Goal: Task Accomplishment & Management: Complete application form

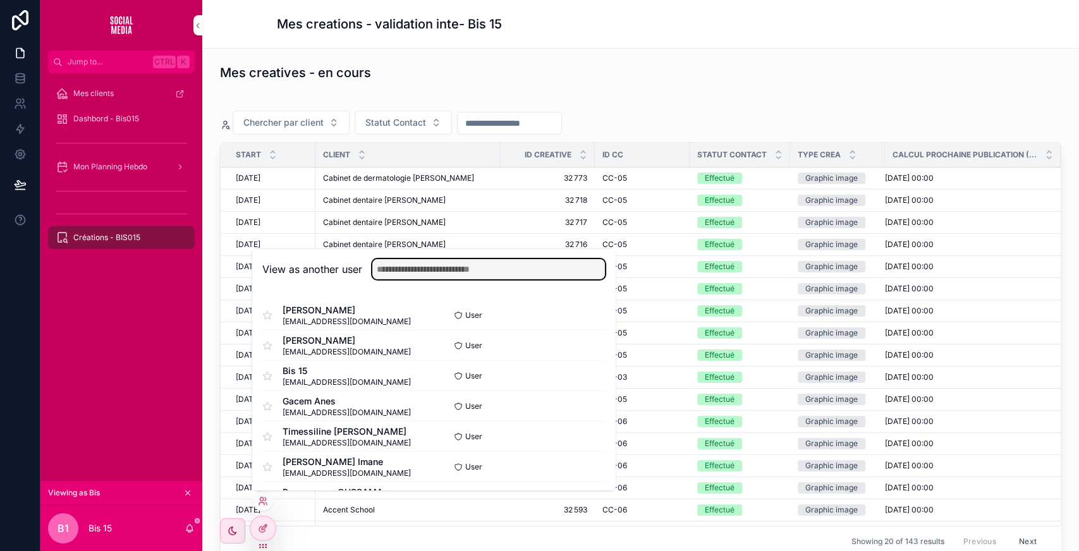
click at [423, 269] on input "text" at bounding box center [488, 269] width 233 height 20
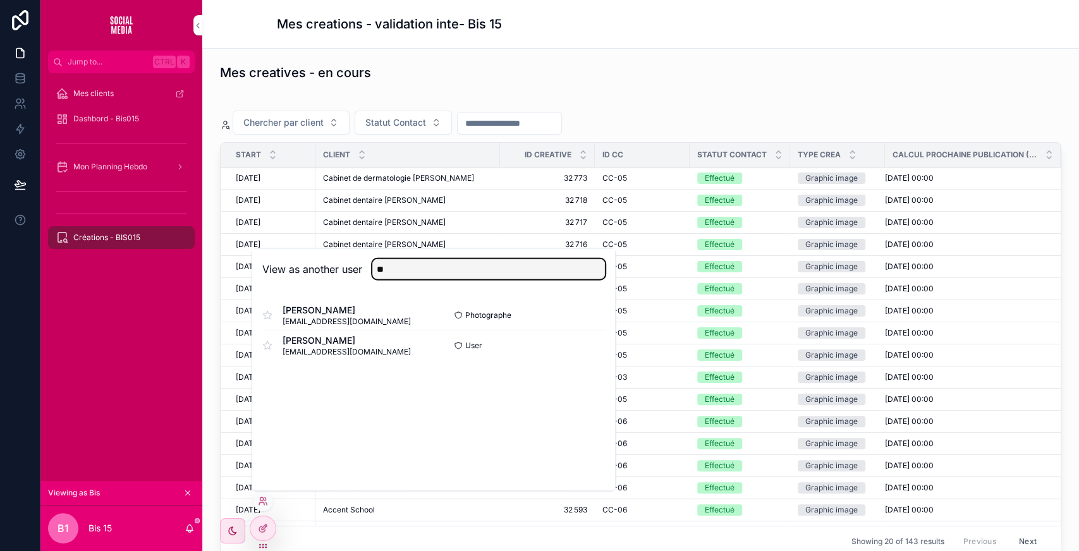
type input "**"
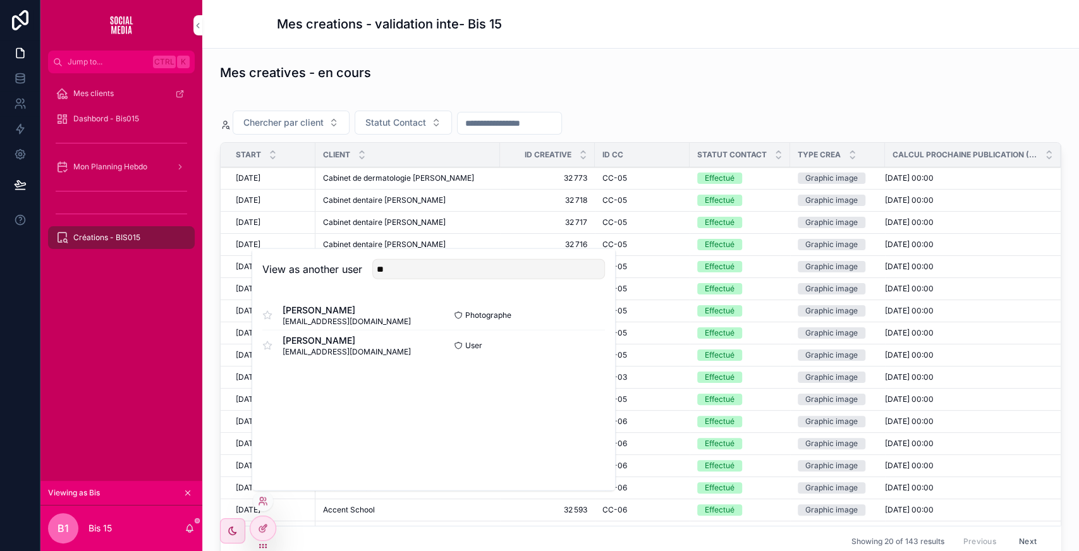
click at [0, 0] on button "Select" at bounding box center [0, 0] width 0 height 0
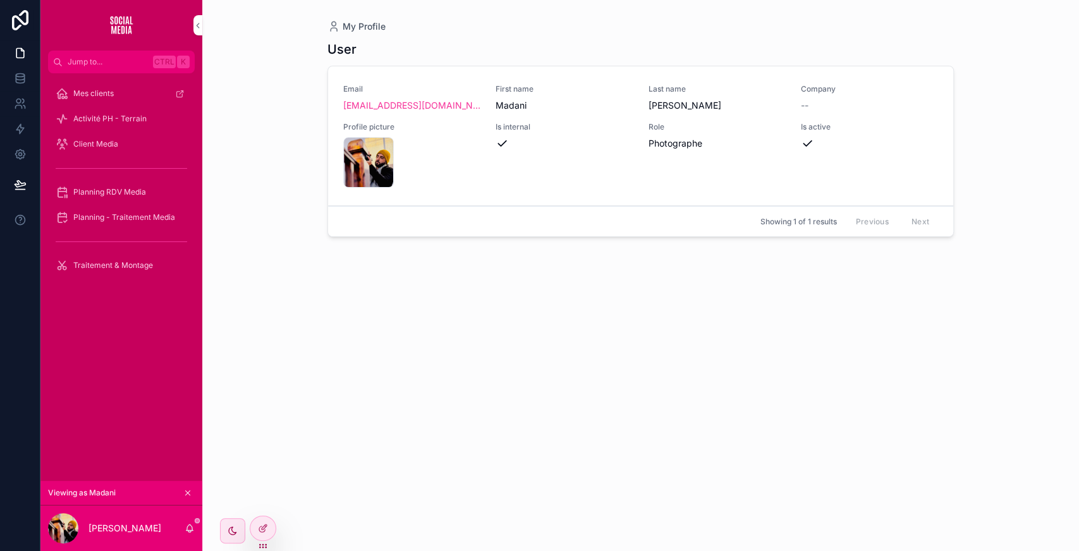
click at [107, 196] on span "Planning RDV Media" at bounding box center [109, 192] width 73 height 10
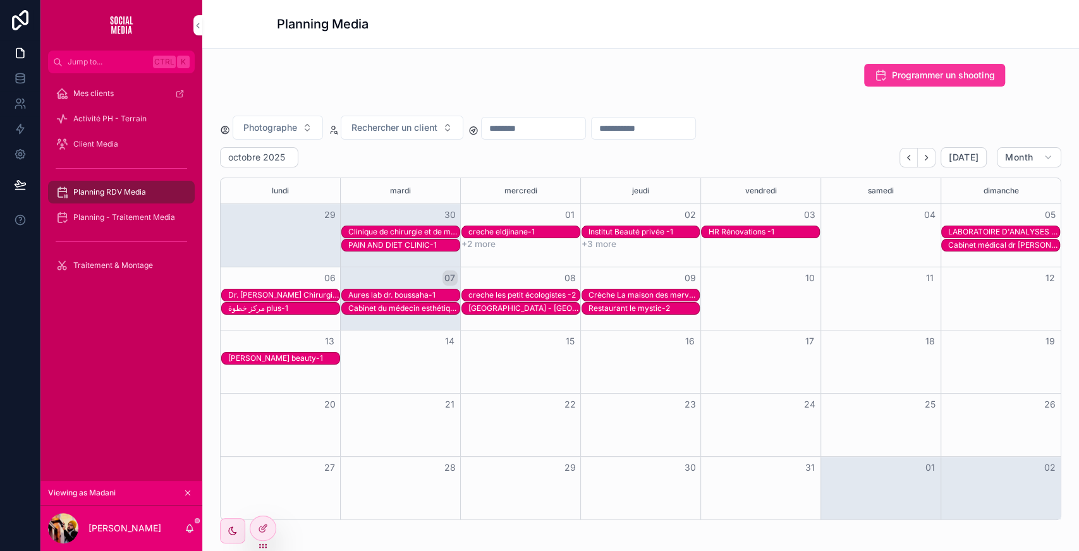
click at [121, 215] on span "Planning - Traitement Media" at bounding box center [124, 217] width 102 height 10
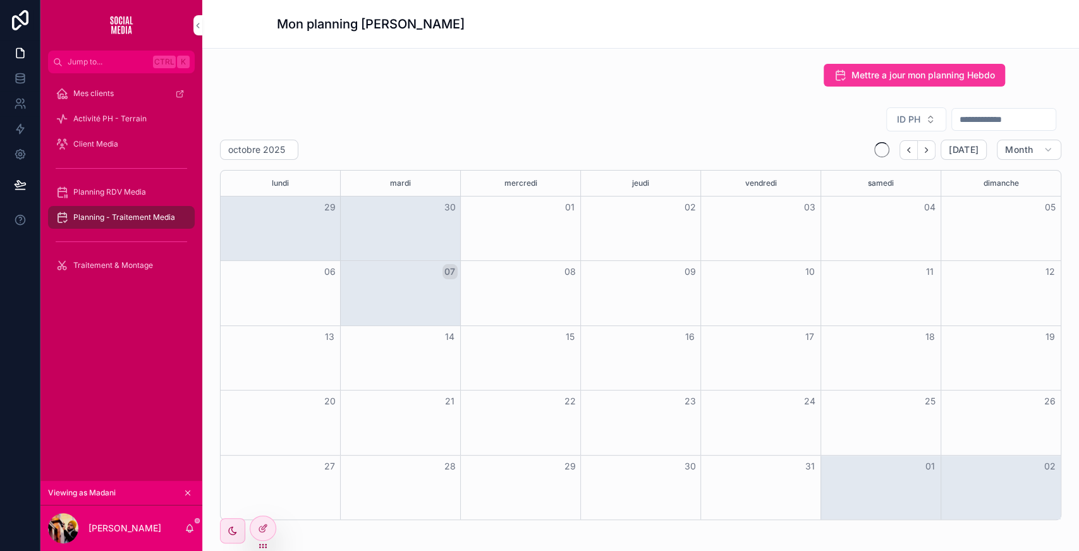
click at [114, 188] on span "Planning RDV Media" at bounding box center [109, 192] width 73 height 10
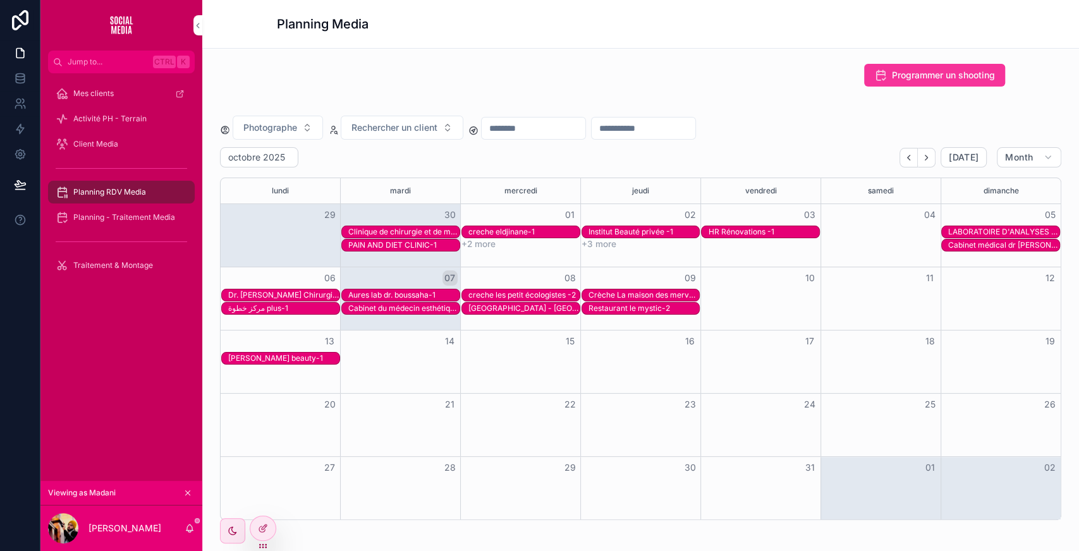
click at [111, 268] on span "Traitement & Montage" at bounding box center [113, 265] width 80 height 10
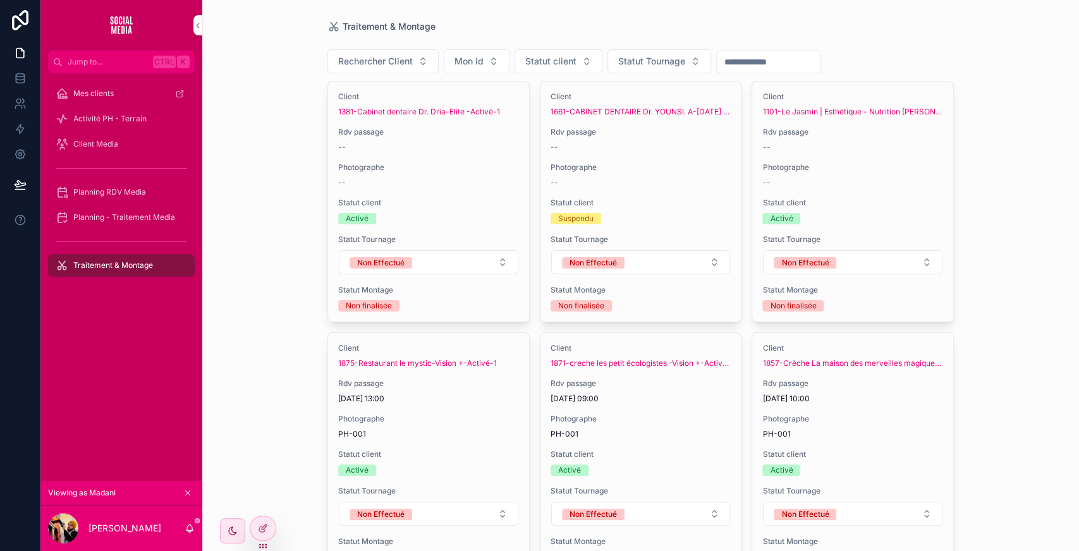
click at [464, 265] on button "Non Effectué" at bounding box center [428, 262] width 179 height 24
click at [105, 196] on span "Planning RDV Media" at bounding box center [109, 192] width 73 height 10
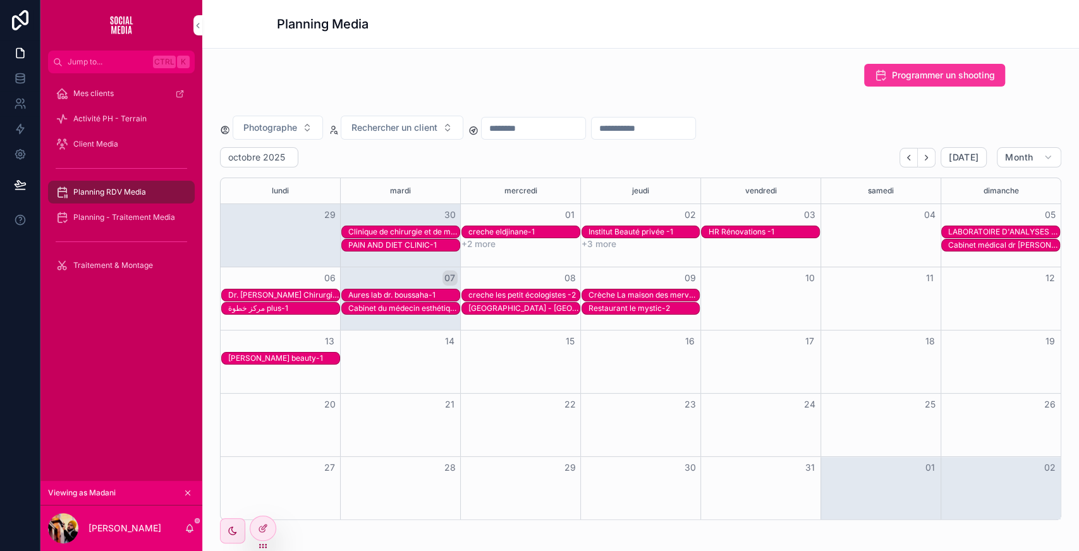
click at [387, 229] on div "Clinique de chirurgie et de médecine esthétique - Santé et jouvence-2" at bounding box center [403, 232] width 111 height 10
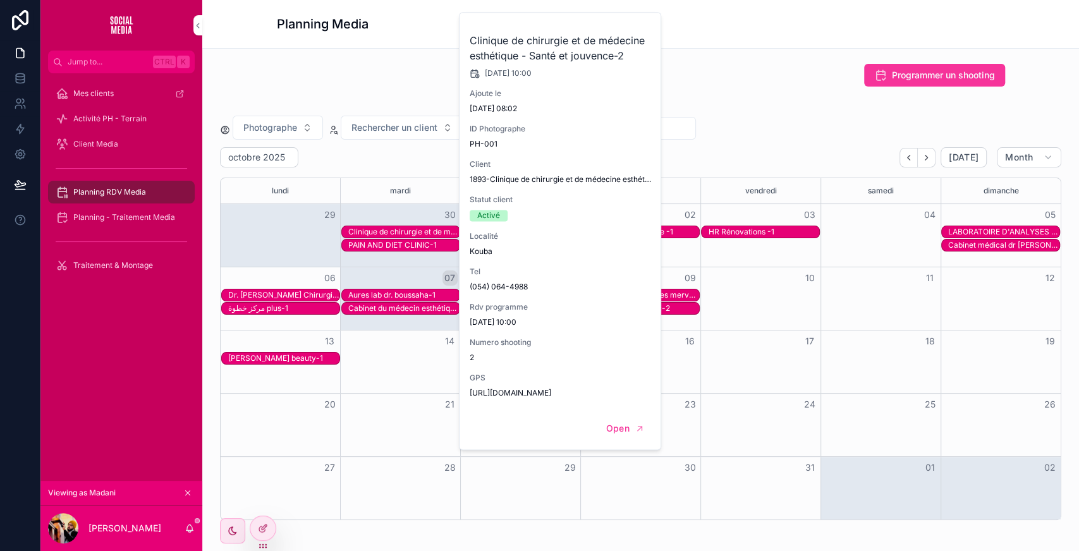
click at [0, 0] on span "Mettre a jour" at bounding box center [0, 0] width 0 height 0
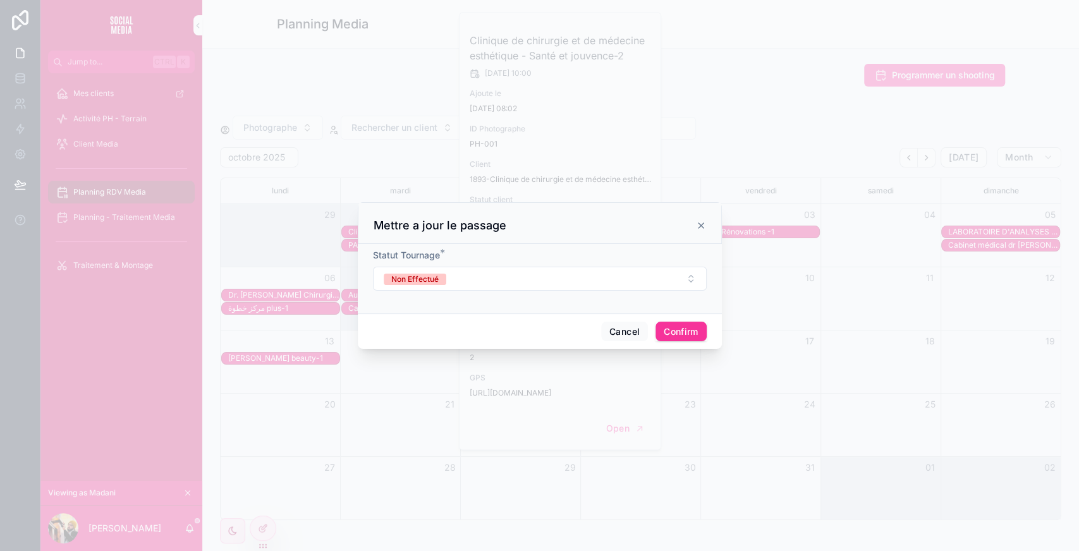
click at [471, 282] on button "Non Effectué" at bounding box center [540, 279] width 334 height 24
click at [474, 323] on div "Effectué" at bounding box center [479, 328] width 30 height 11
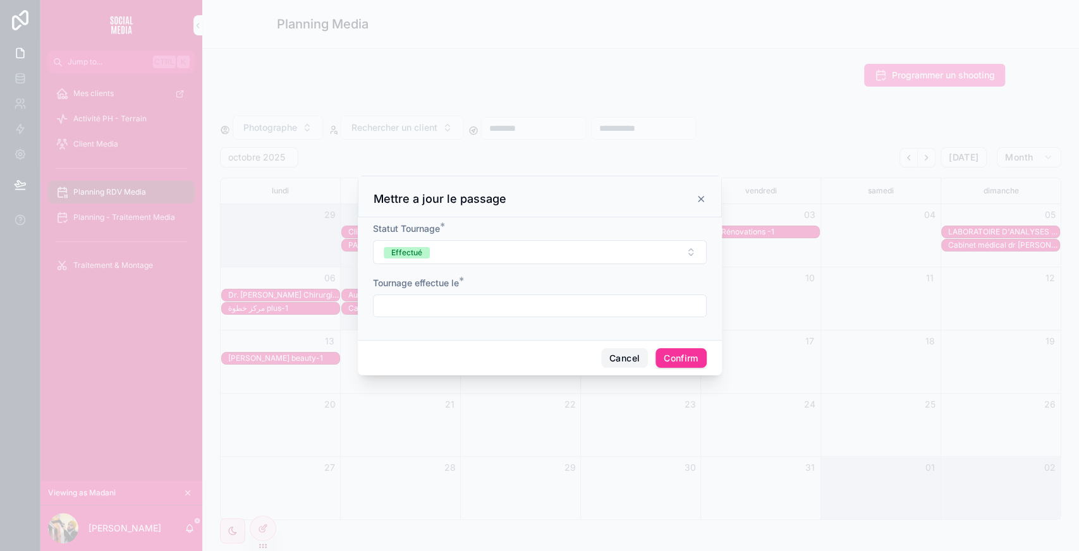
click at [625, 359] on button "Cancel" at bounding box center [624, 358] width 47 height 20
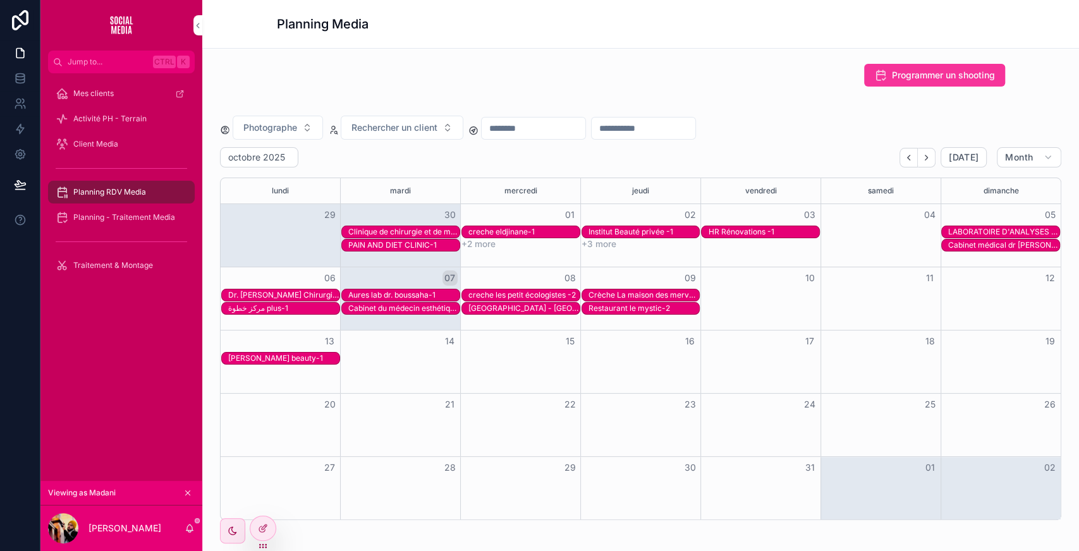
click at [136, 261] on span "Traitement & Montage" at bounding box center [113, 265] width 80 height 10
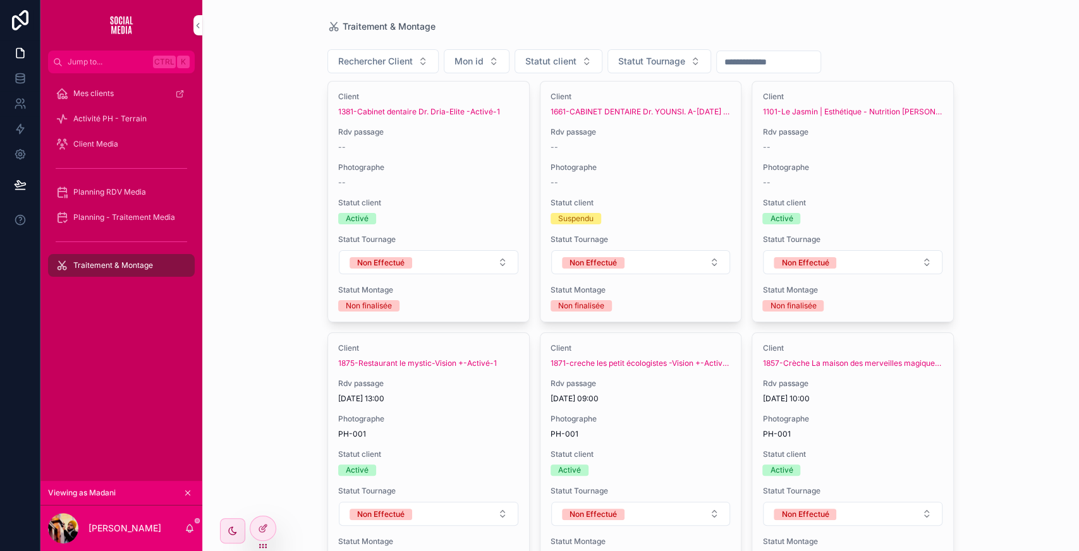
click at [143, 188] on span "Planning RDV Media" at bounding box center [109, 192] width 73 height 10
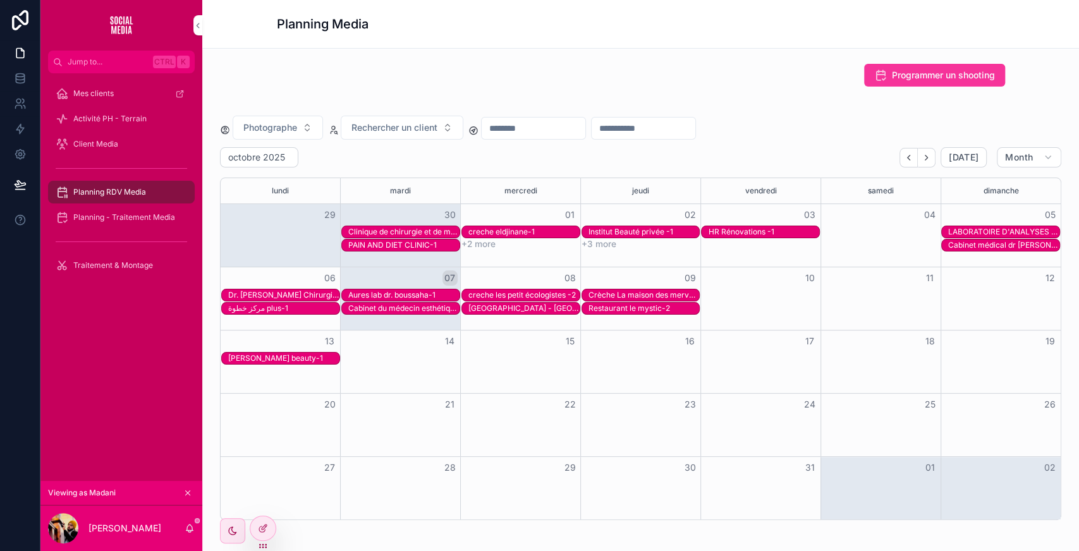
click at [125, 260] on span "Traitement & Montage" at bounding box center [113, 265] width 80 height 10
click at [263, 528] on icon at bounding box center [263, 528] width 10 height 10
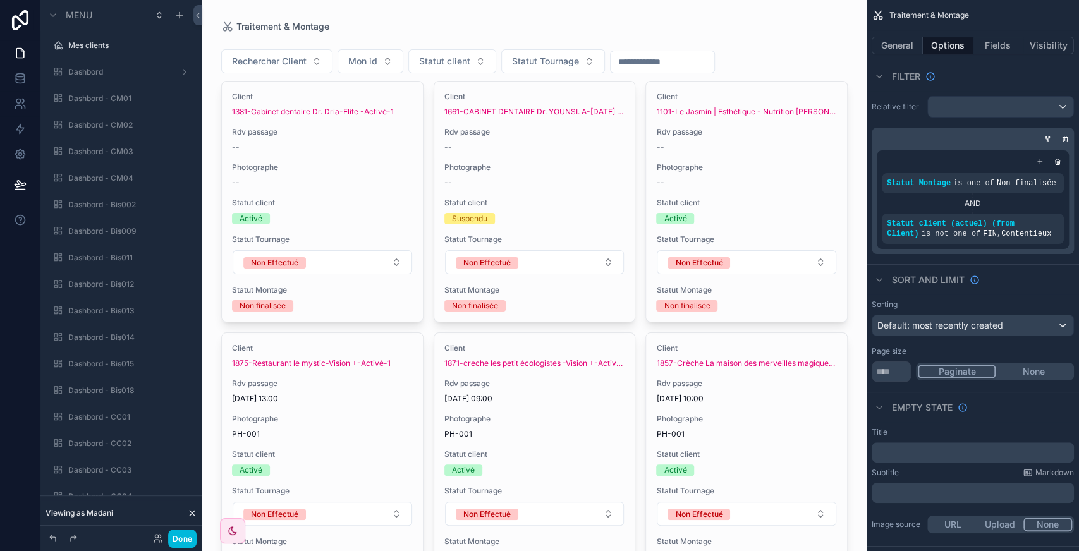
scroll to position [1303, 0]
click at [0, 0] on icon "scrollable content" at bounding box center [0, 0] width 0 height 0
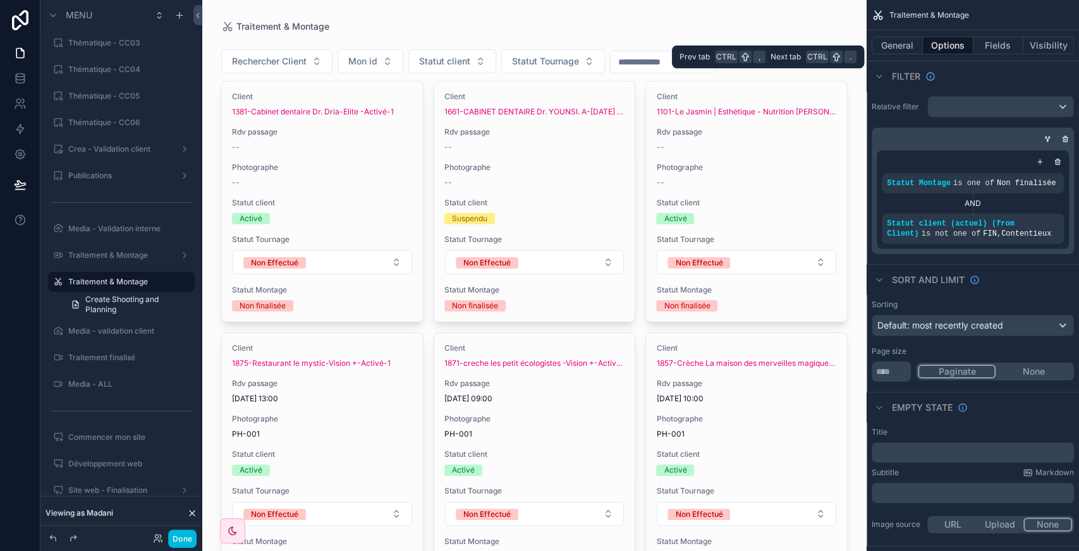
click at [1041, 44] on button "Visibility" at bounding box center [1048, 46] width 51 height 18
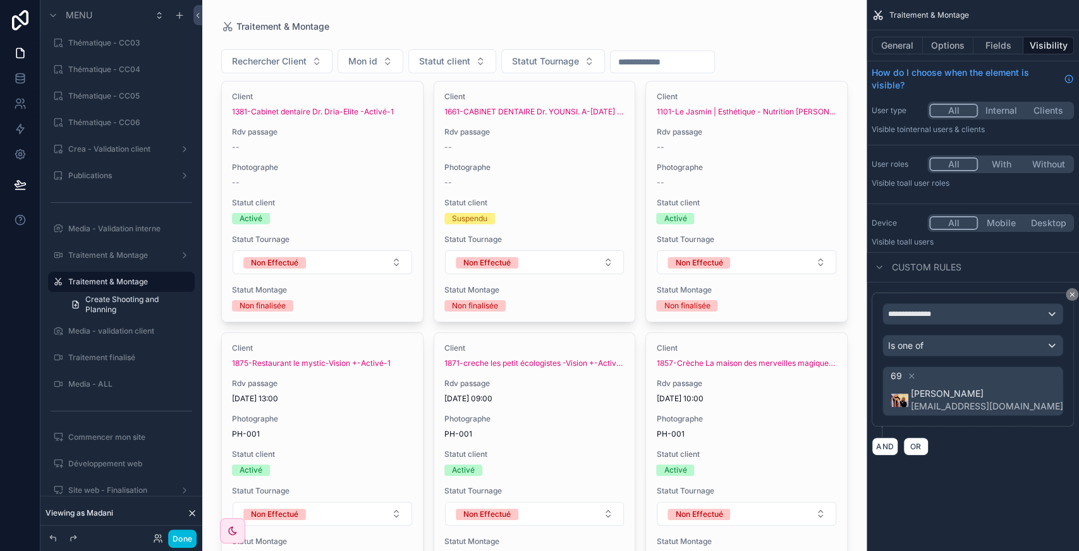
click at [1070, 296] on icon "scrollable content" at bounding box center [1072, 295] width 8 height 8
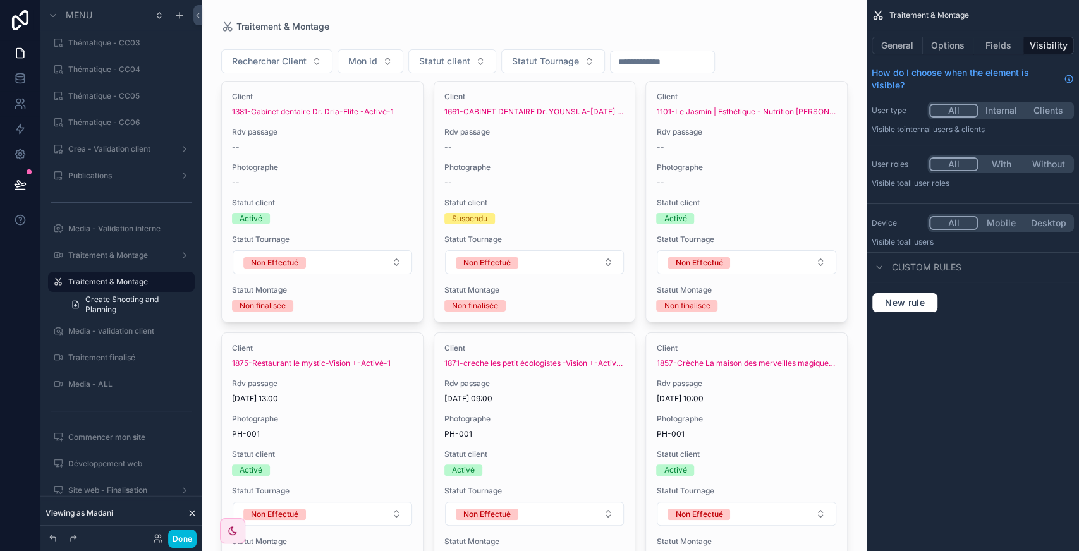
click at [995, 163] on button "With" at bounding box center [1000, 164] width 47 height 14
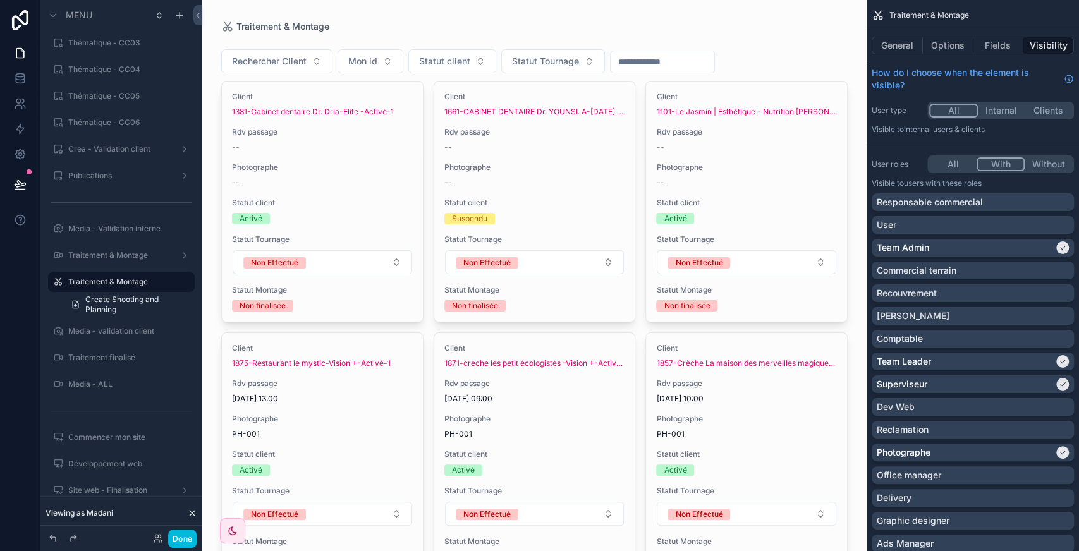
click at [957, 361] on div "Team Leader" at bounding box center [964, 361] width 177 height 13
click at [933, 383] on div "Superviseur" at bounding box center [964, 384] width 177 height 13
click at [939, 456] on div "Photographe" at bounding box center [964, 452] width 177 height 13
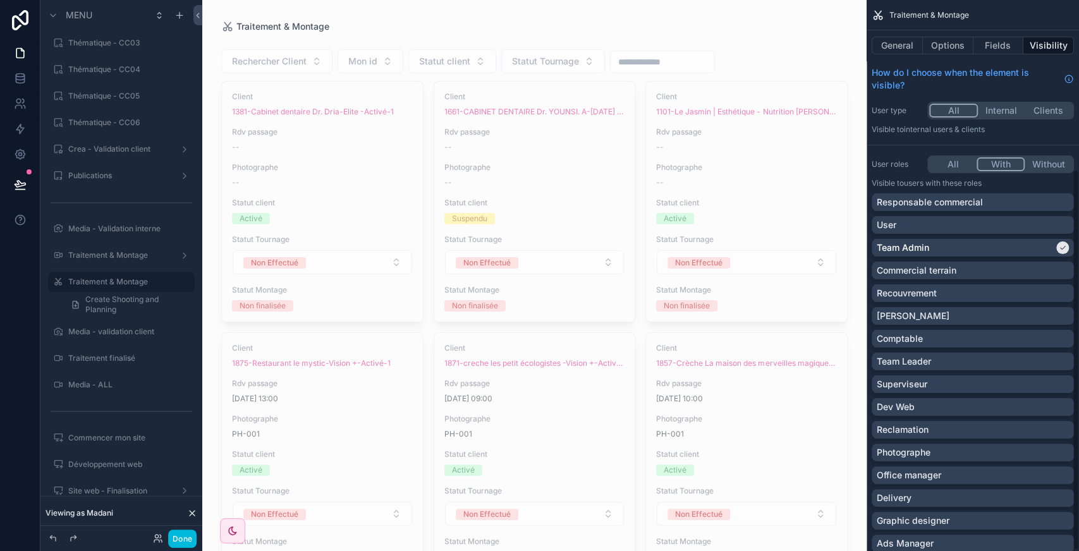
scroll to position [245, 0]
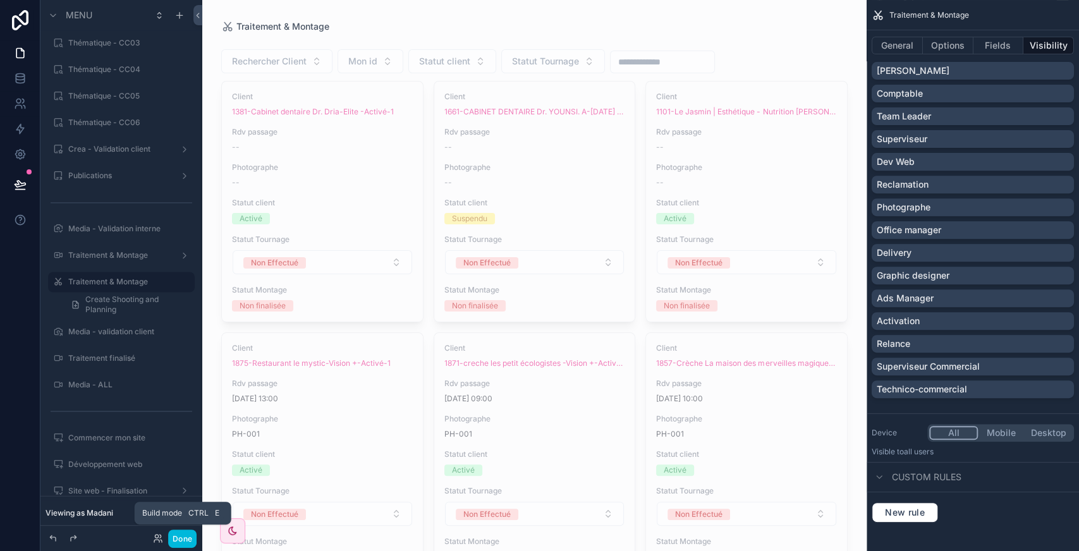
click at [178, 537] on button "Done" at bounding box center [182, 538] width 28 height 18
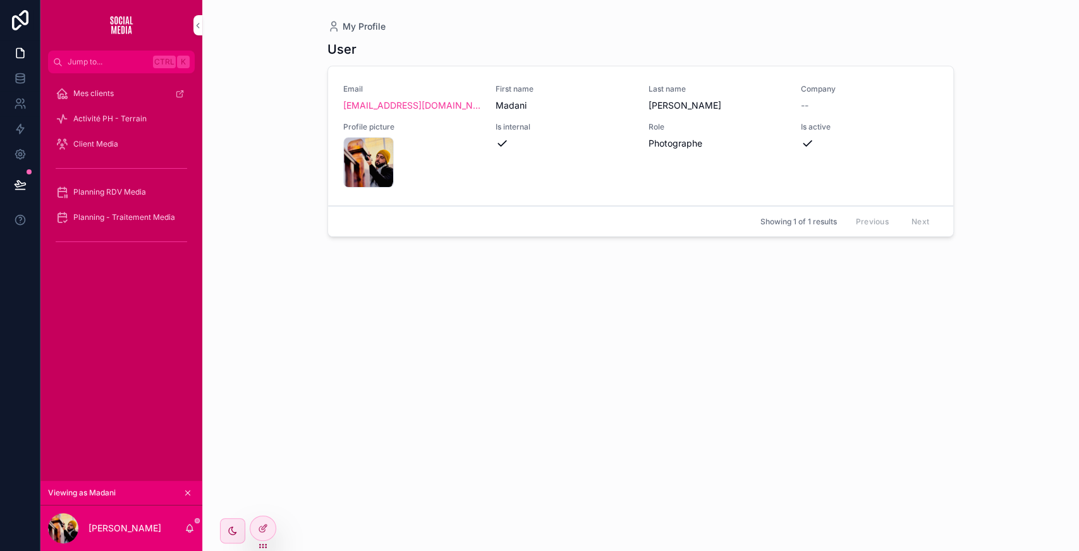
click at [122, 184] on div "Planning RDV Media" at bounding box center [121, 192] width 131 height 20
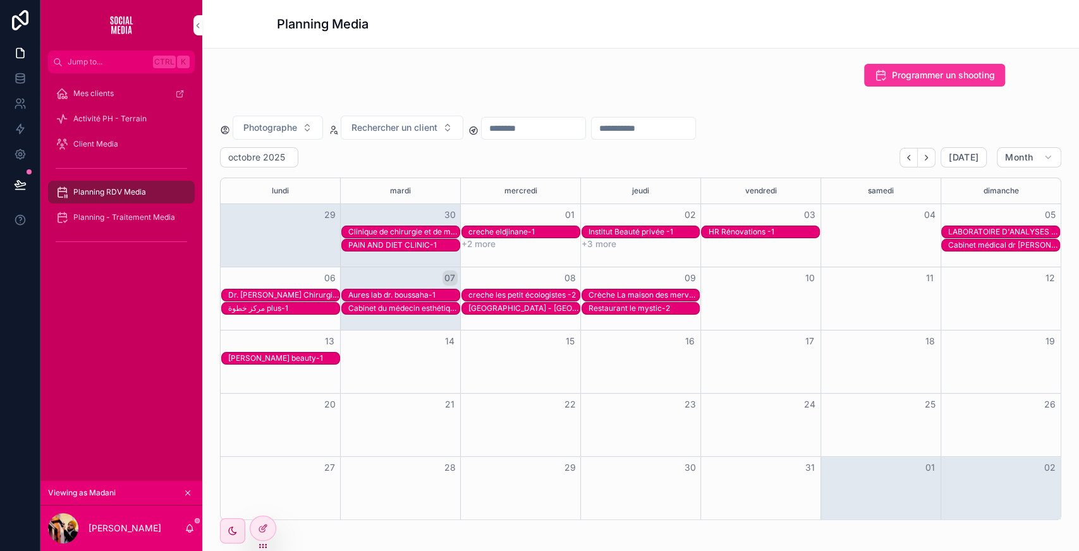
click at [128, 349] on div "Mes clients Activité PH - Terrain Client Media Planning RDV Media Planning - Tr…" at bounding box center [121, 277] width 162 height 408
click at [121, 148] on div "Client Media" at bounding box center [121, 144] width 131 height 20
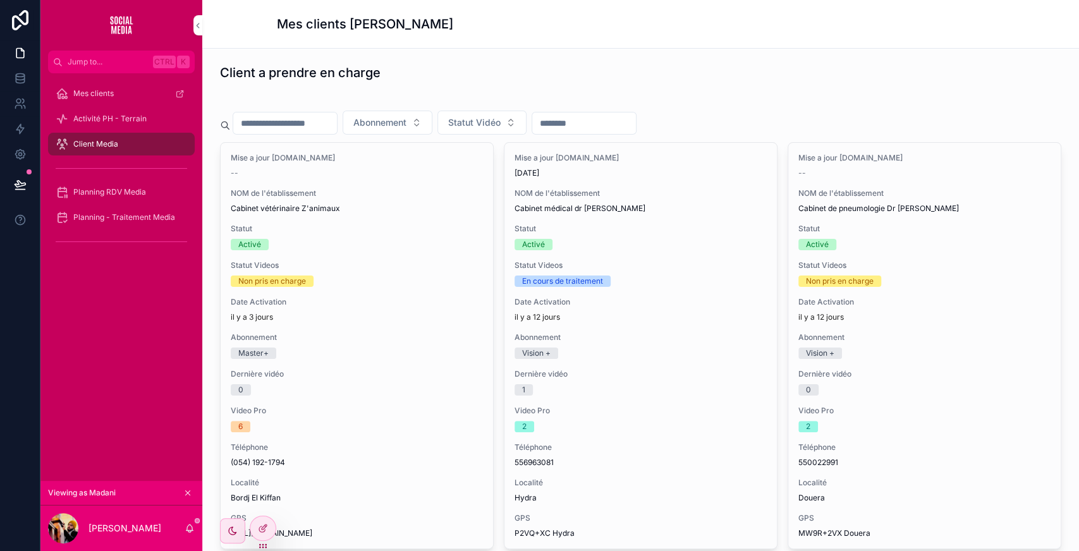
click at [0, 0] on span "Programmer le client" at bounding box center [0, 0] width 0 height 0
click at [120, 195] on span "Planning RDV Media" at bounding box center [109, 192] width 73 height 10
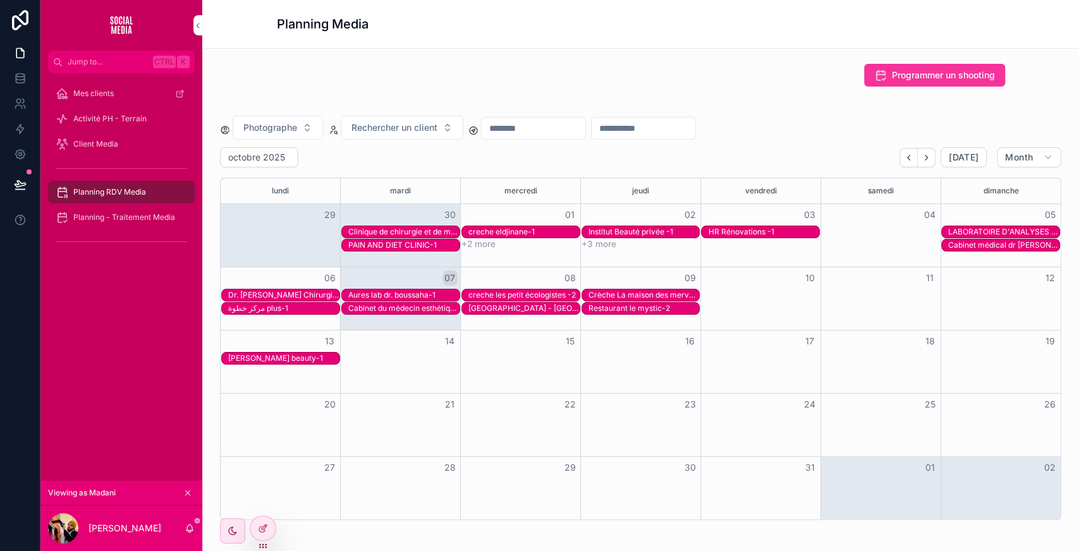
click at [377, 290] on div "Aures lab dr. boussaha-1" at bounding box center [403, 295] width 111 height 10
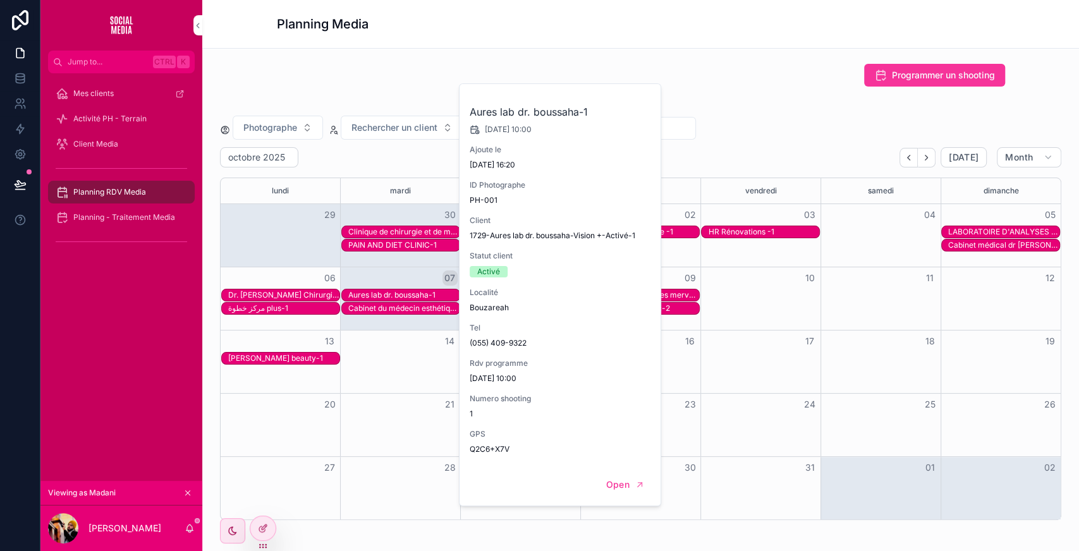
click at [0, 0] on span "Mettre a jour" at bounding box center [0, 0] width 0 height 0
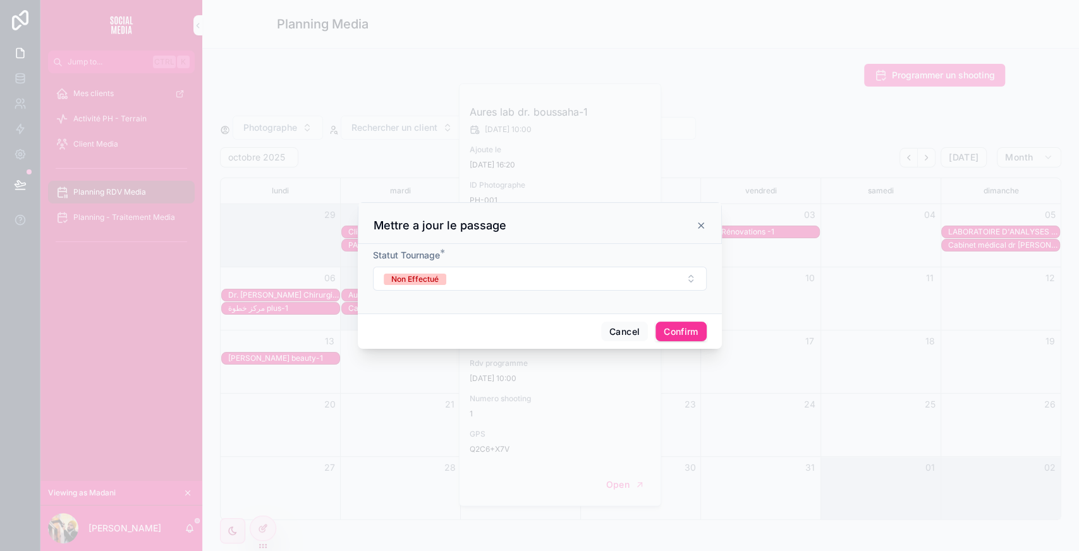
click at [488, 279] on button "Non Effectué" at bounding box center [540, 279] width 334 height 24
click at [474, 323] on div "Effectué" at bounding box center [479, 328] width 30 height 11
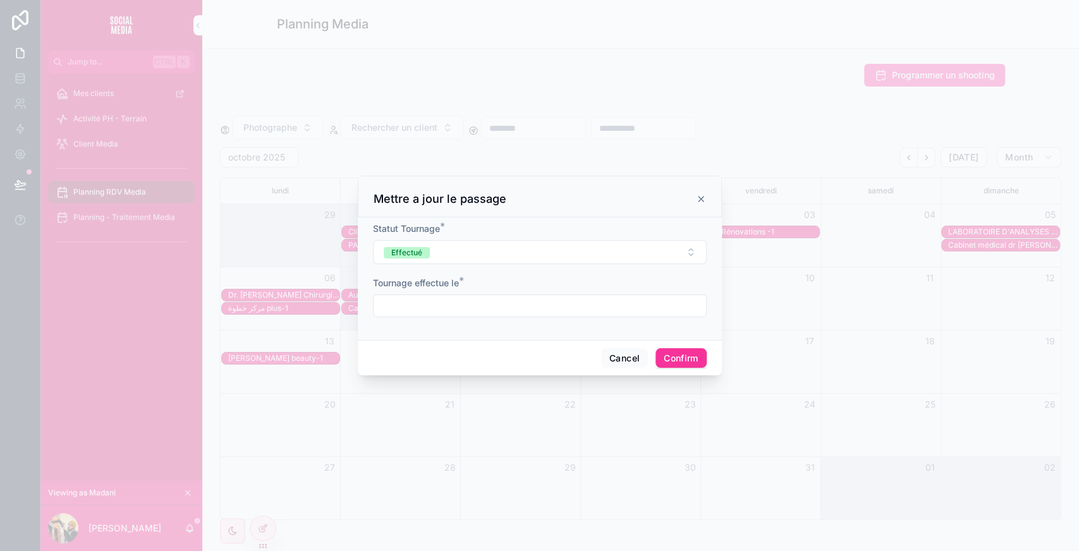
click at [443, 313] on input "text" at bounding box center [539, 306] width 332 height 18
click at [405, 265] on form "Statut Tournage * Effectué Tournage effectue le *" at bounding box center [540, 275] width 334 height 107
click at [609, 353] on button "Cancel" at bounding box center [624, 358] width 47 height 20
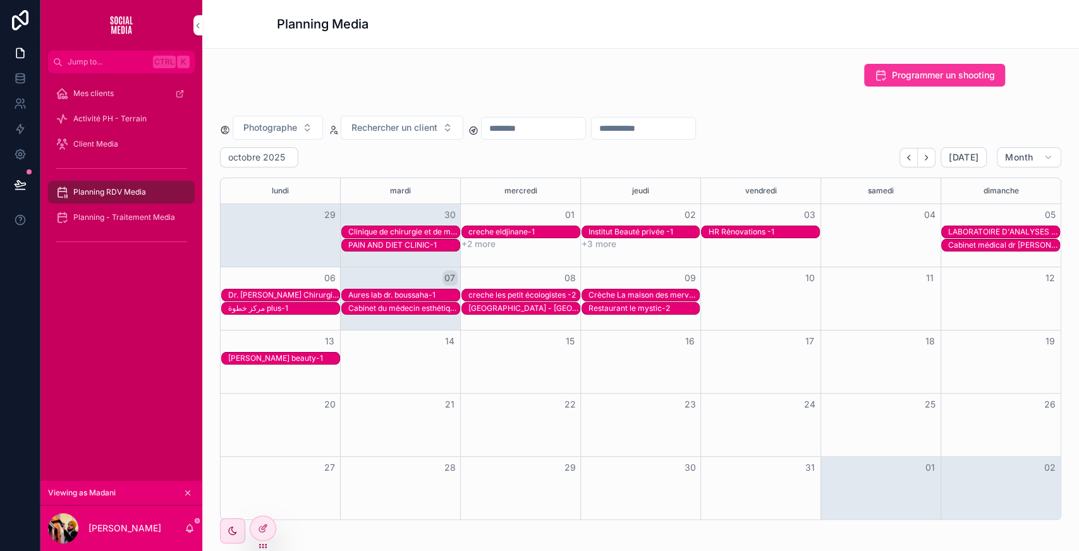
click at [131, 212] on div "Planning - Traitement Media" at bounding box center [121, 217] width 131 height 20
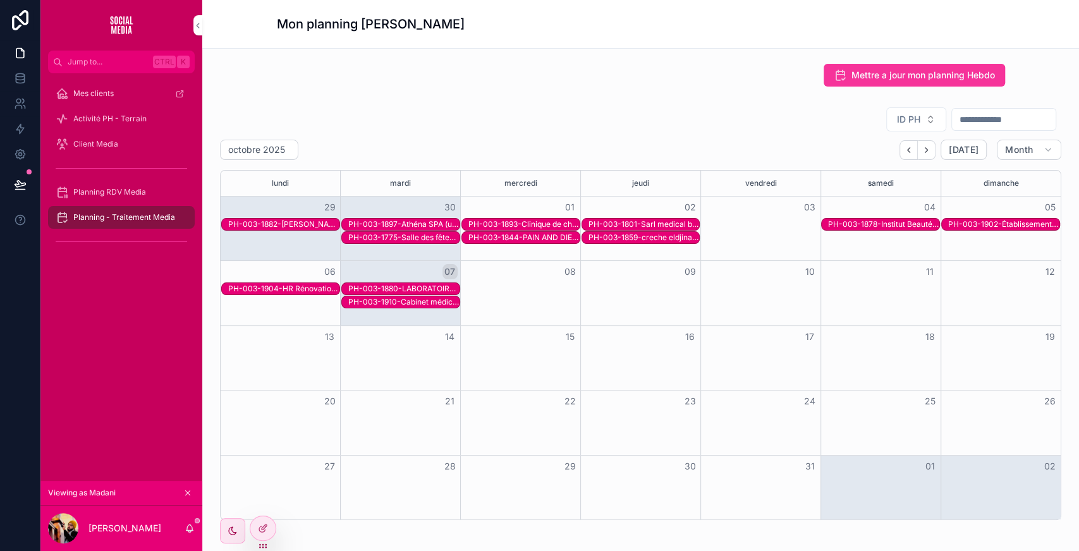
click at [151, 354] on div "Mes clients Activité PH - Terrain Client Media Planning RDV Media Planning - Tr…" at bounding box center [121, 277] width 162 height 408
click at [127, 199] on div "Planning RDV Media" at bounding box center [121, 192] width 131 height 20
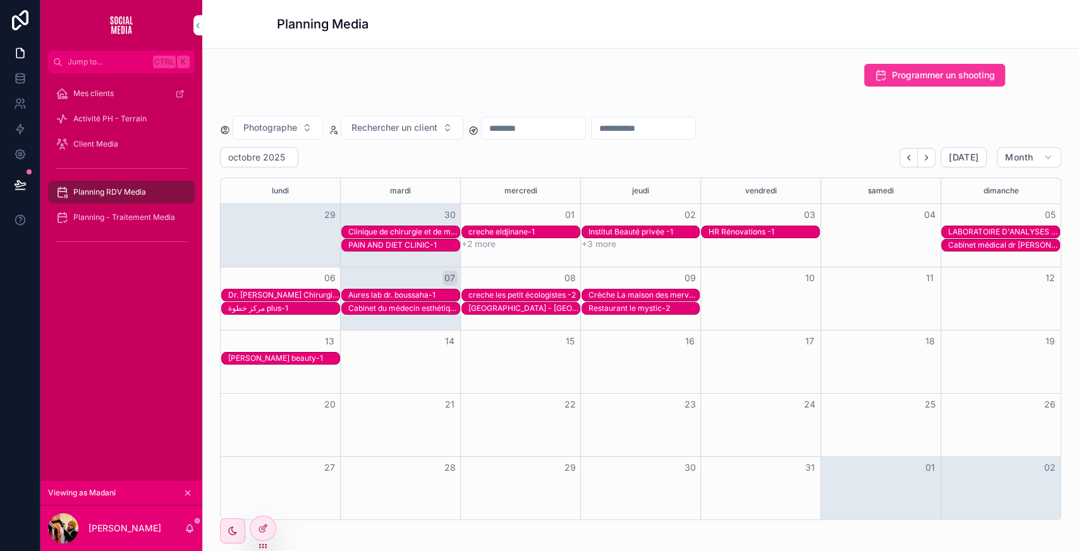
click at [91, 139] on span "Client Media" at bounding box center [95, 144] width 45 height 10
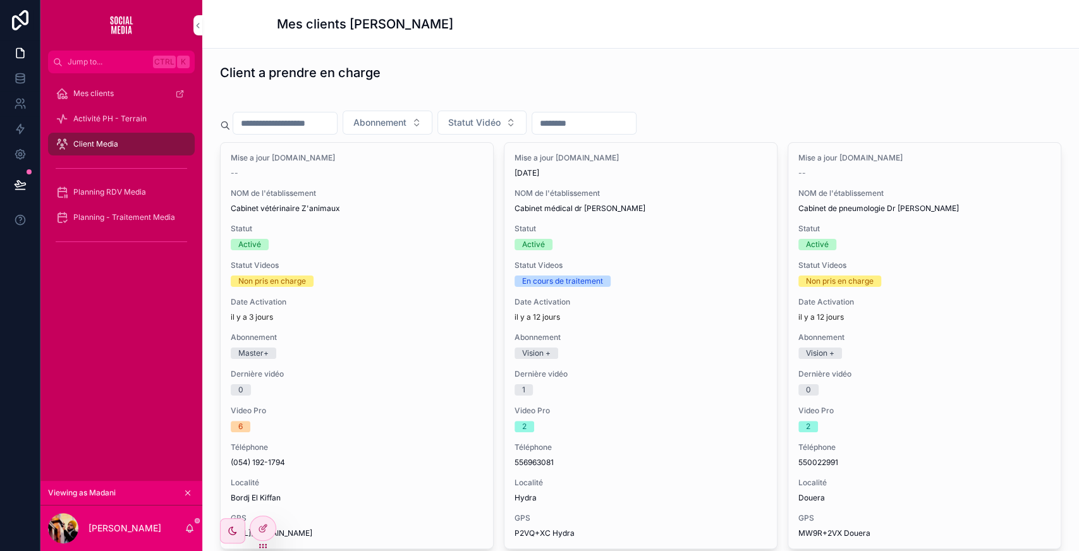
click at [0, 0] on span "Programmer le client" at bounding box center [0, 0] width 0 height 0
click at [120, 184] on div "Planning RDV Media" at bounding box center [121, 192] width 131 height 20
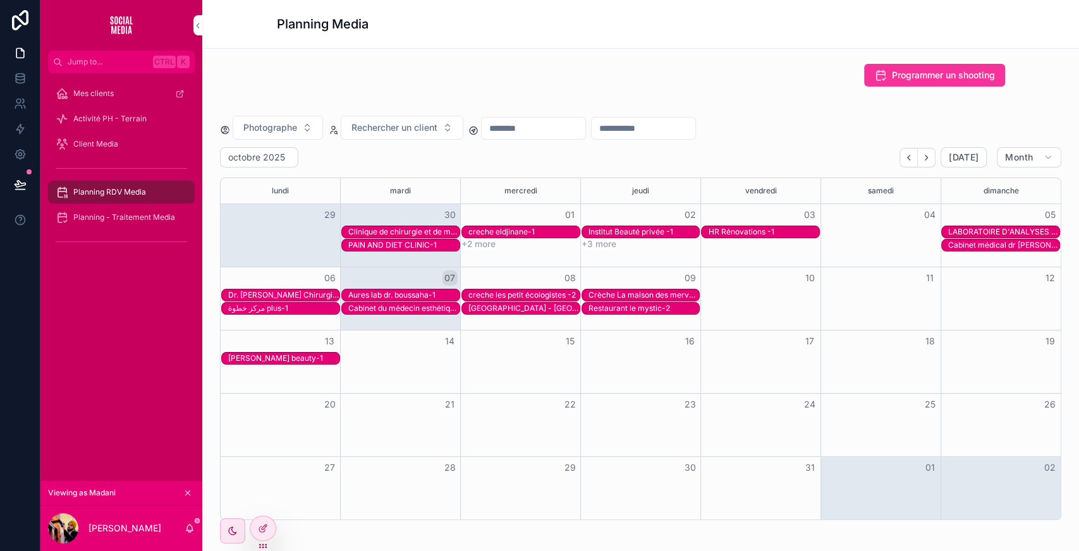
click at [615, 293] on div "Crèche La maison des merveilles magiques -2" at bounding box center [643, 295] width 111 height 10
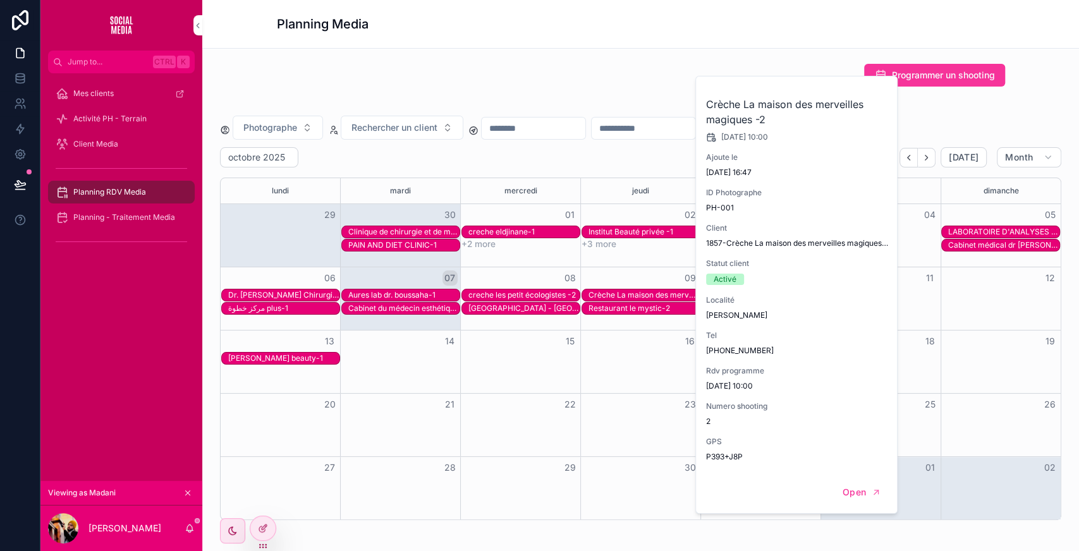
click at [0, 0] on span "Mettre a jour" at bounding box center [0, 0] width 0 height 0
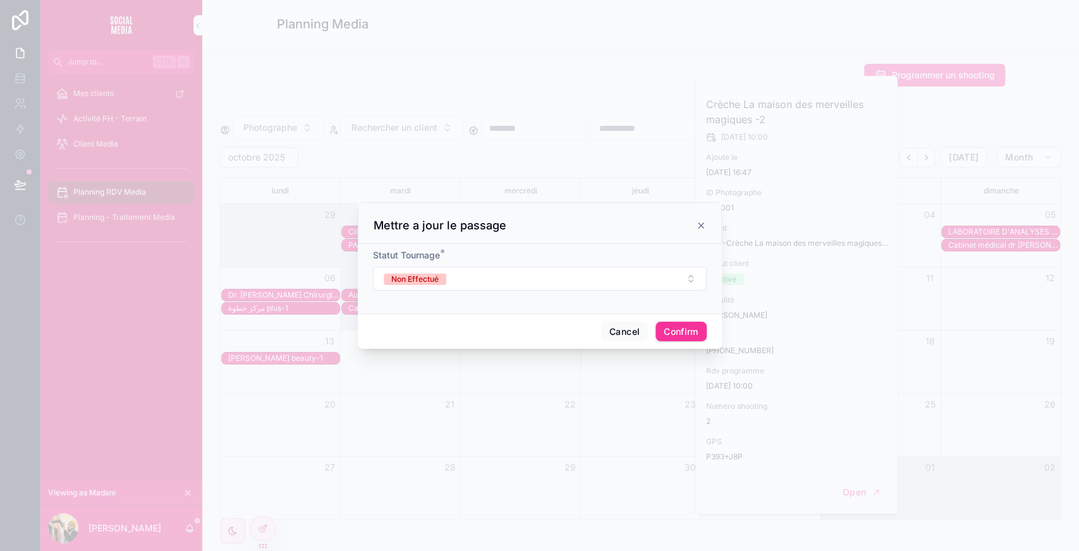
click at [557, 284] on button "Non Effectué" at bounding box center [540, 279] width 334 height 24
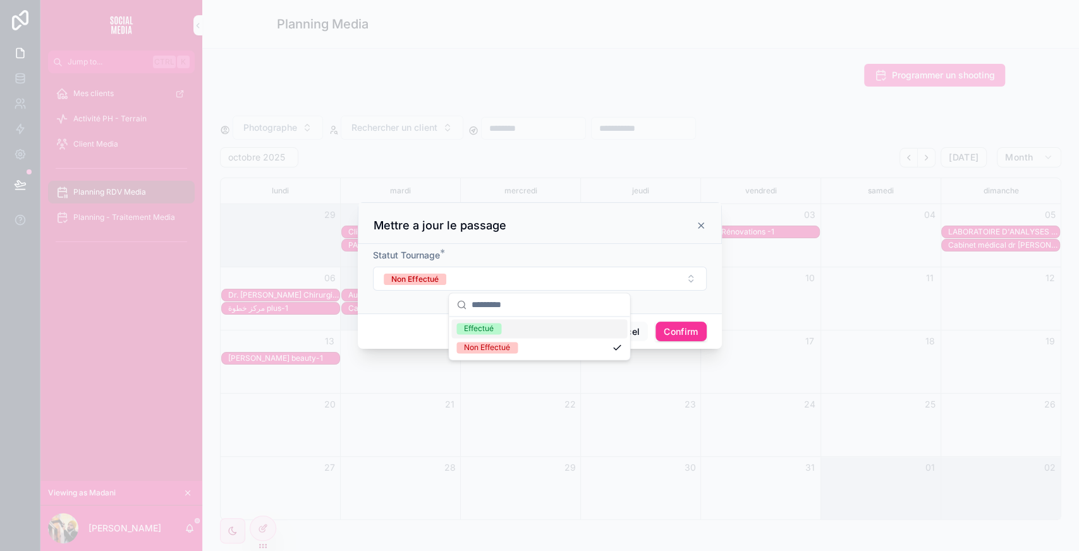
click at [512, 328] on div "Effectué" at bounding box center [539, 328] width 176 height 19
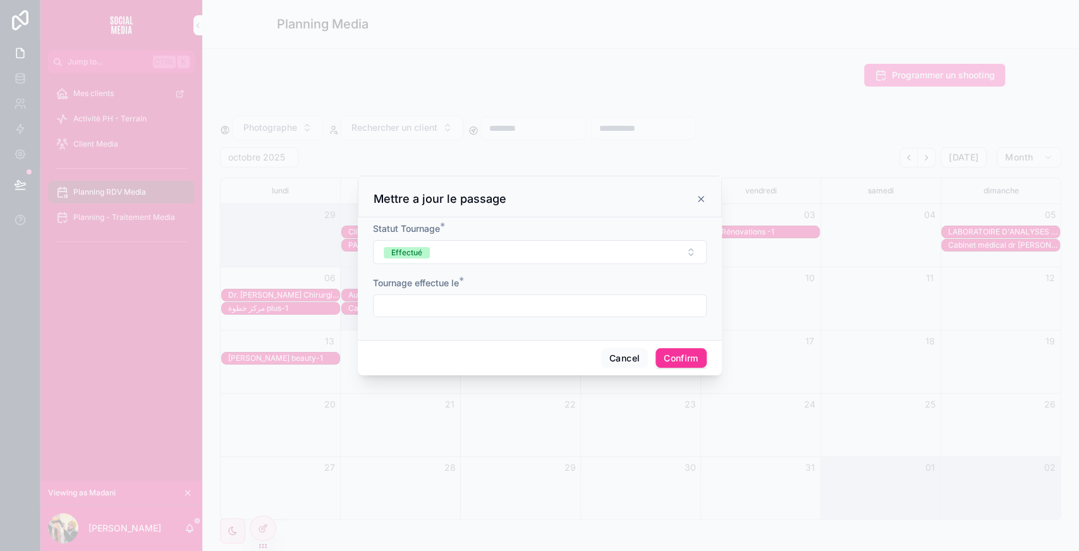
click at [435, 311] on input "text" at bounding box center [539, 306] width 332 height 18
click at [623, 352] on button "Cancel" at bounding box center [624, 358] width 47 height 20
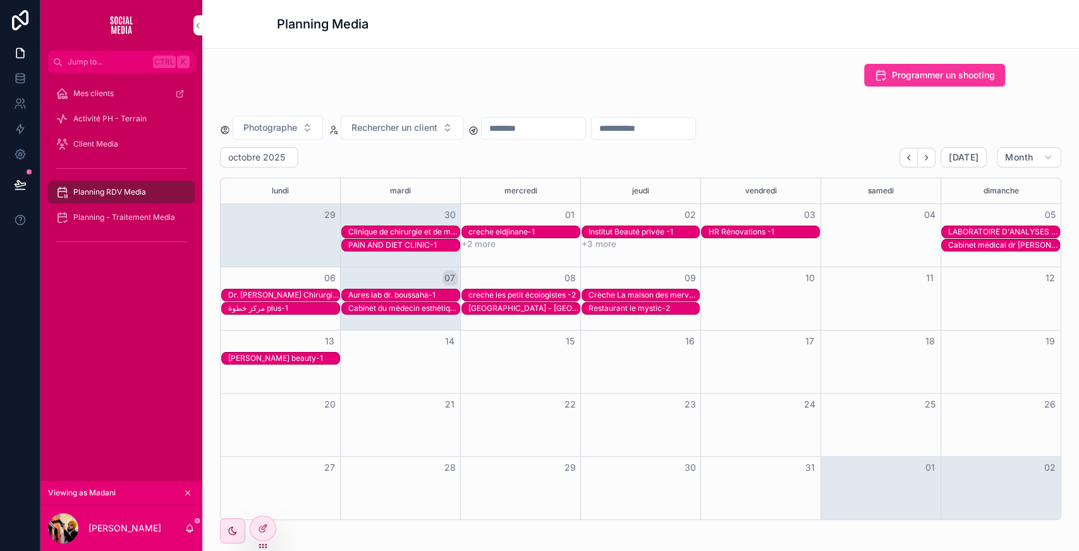
click at [109, 184] on div "Planning RDV Media" at bounding box center [121, 192] width 131 height 20
click at [94, 143] on span "Client Media" at bounding box center [95, 144] width 45 height 10
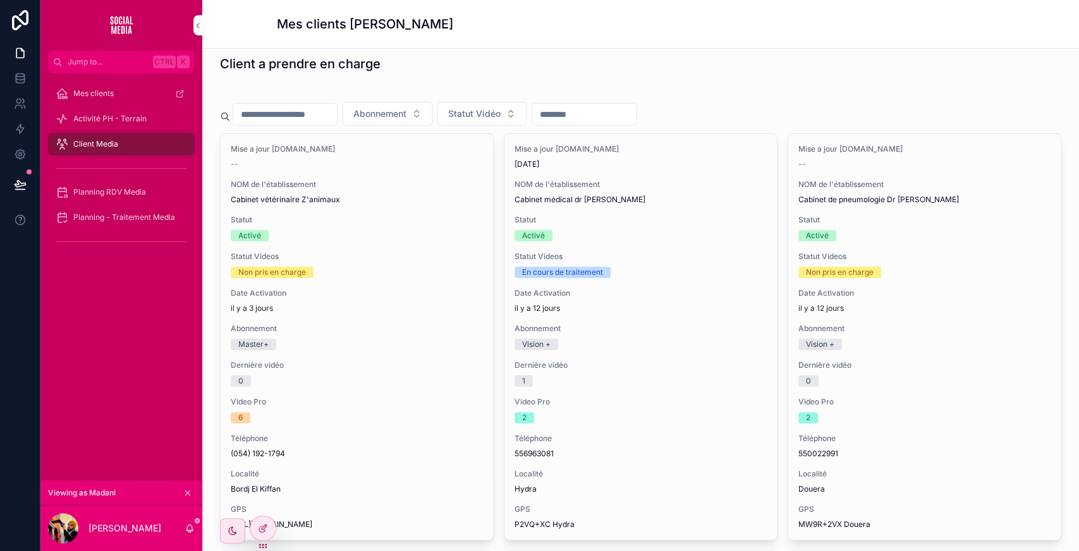
scroll to position [8, 0]
click at [98, 145] on span "Client Media" at bounding box center [95, 144] width 45 height 10
click at [0, 0] on icon at bounding box center [0, 0] width 0 height 0
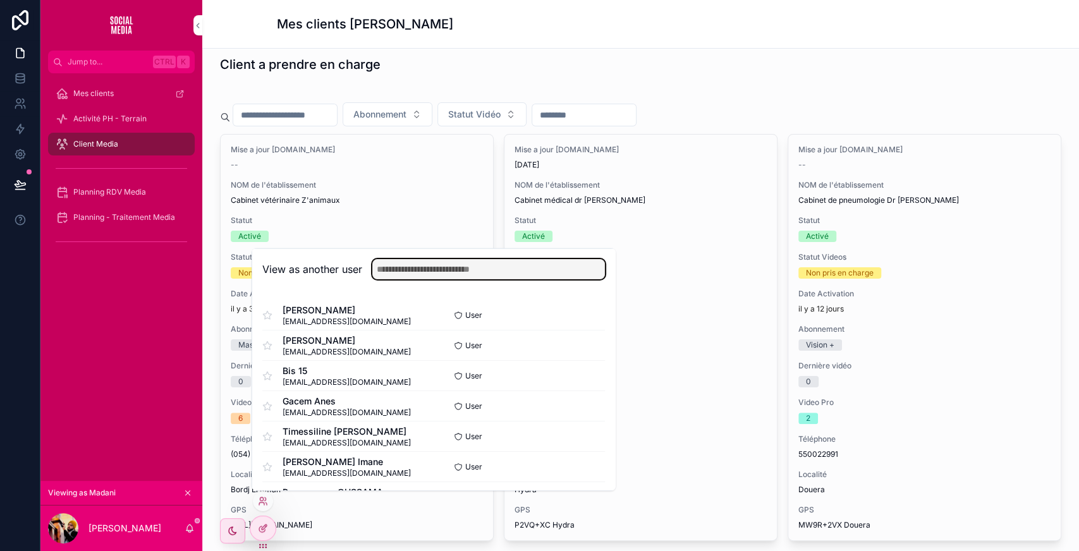
click at [428, 269] on input "text" at bounding box center [488, 269] width 233 height 20
type input "**"
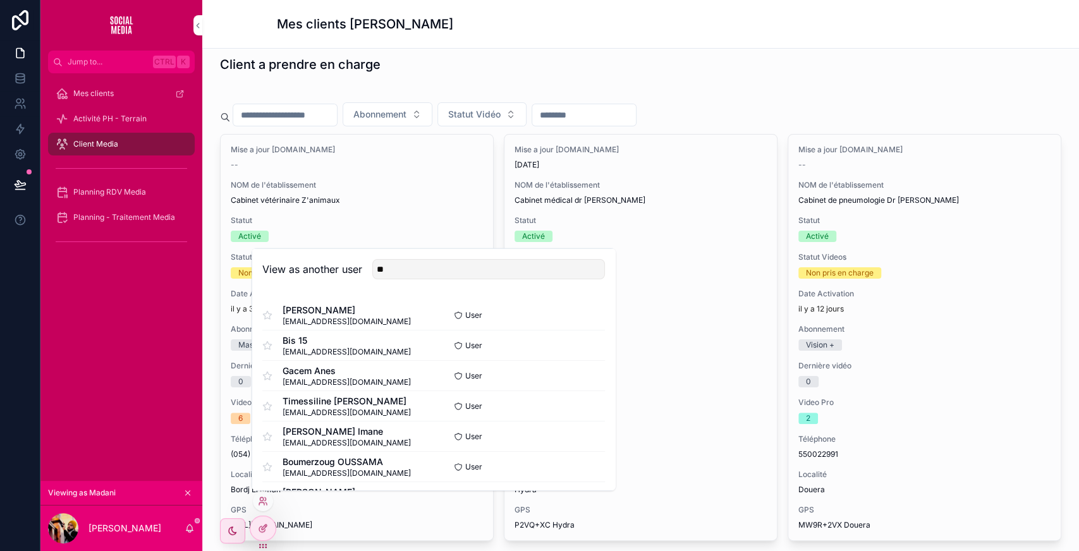
click at [0, 0] on button "Select" at bounding box center [0, 0] width 0 height 0
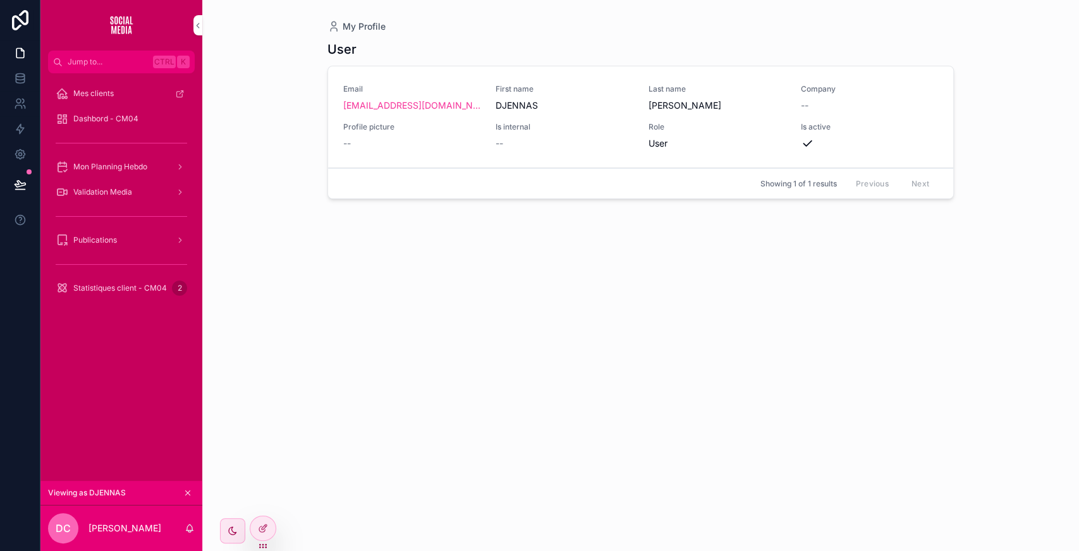
click at [131, 289] on span "Statistiques client - CM04" at bounding box center [120, 288] width 94 height 10
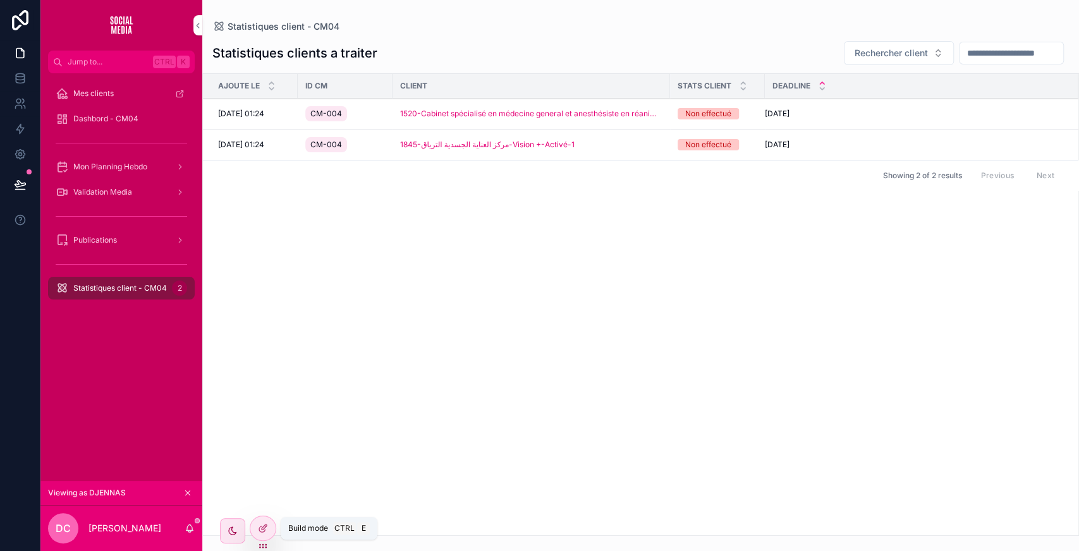
click at [259, 528] on icon at bounding box center [263, 528] width 10 height 10
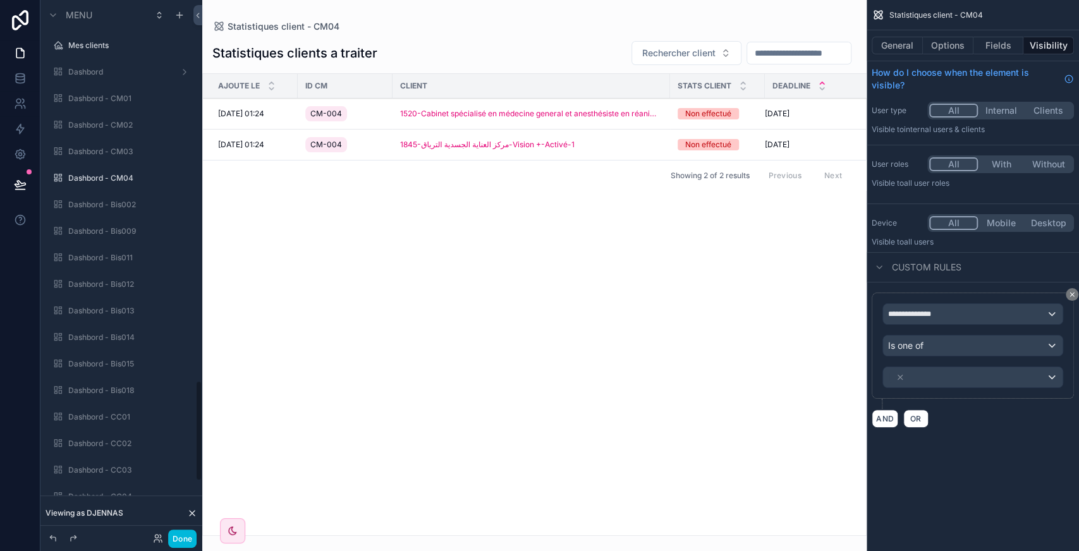
scroll to position [2019, 0]
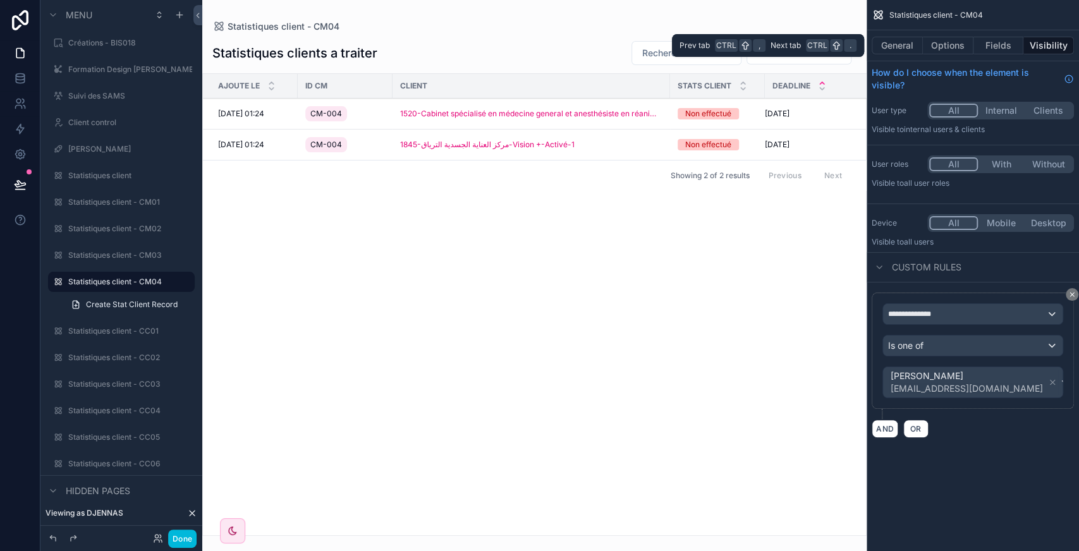
click at [955, 52] on button "Options" at bounding box center [947, 46] width 51 height 18
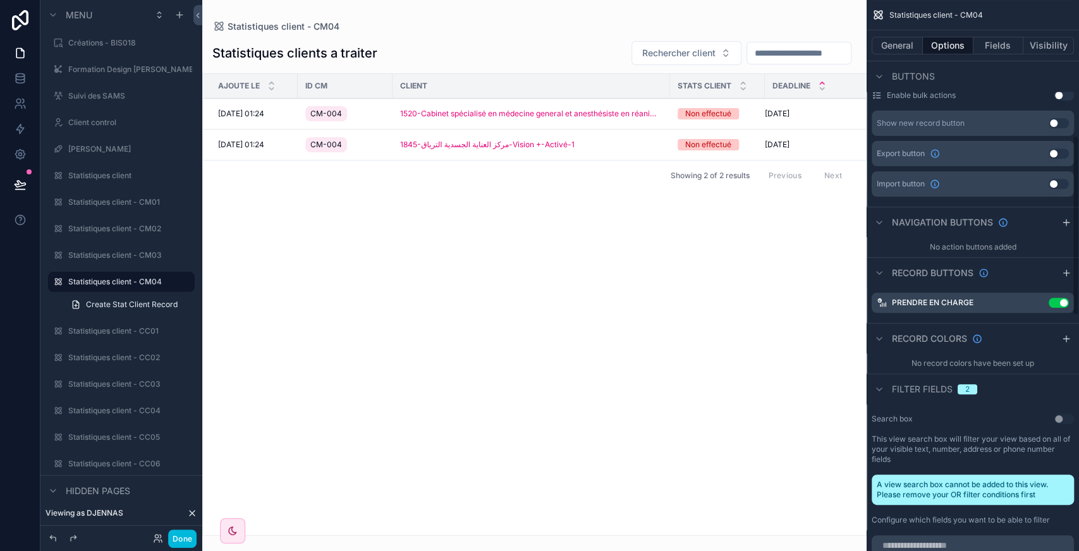
scroll to position [210, 0]
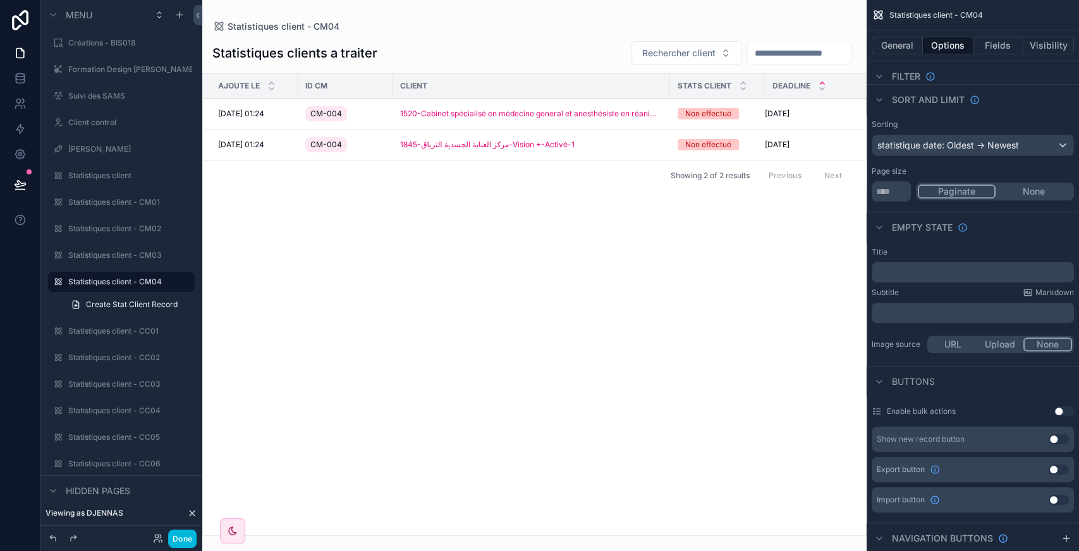
click at [1060, 442] on button "Use setting" at bounding box center [1058, 439] width 20 height 10
click at [1037, 441] on icon "scrollable content" at bounding box center [1038, 439] width 8 height 8
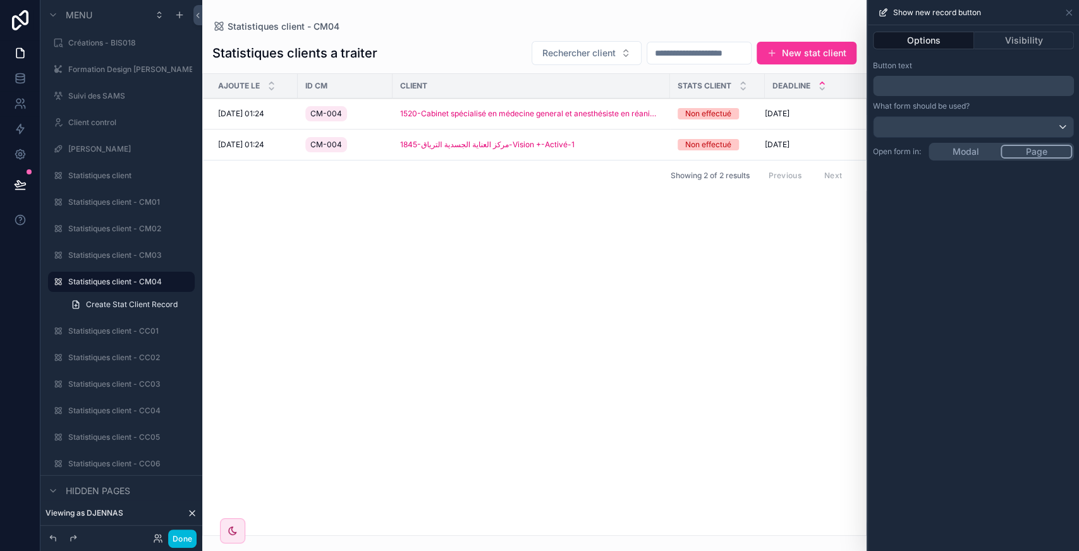
click at [939, 90] on p "﻿" at bounding box center [974, 85] width 193 height 15
click at [1012, 361] on div "**********" at bounding box center [972, 288] width 211 height 526
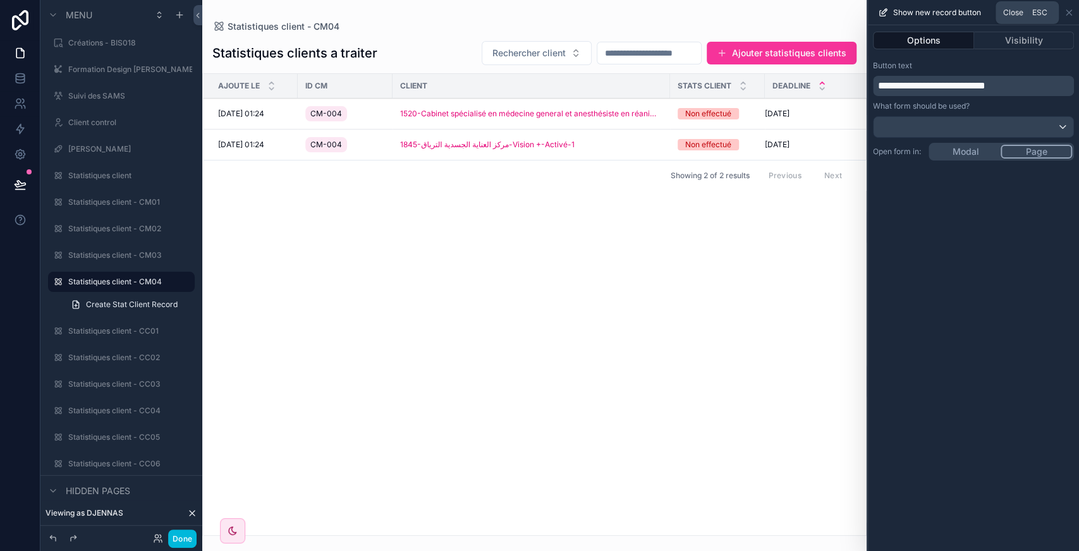
click at [1070, 11] on icon at bounding box center [1068, 13] width 10 height 10
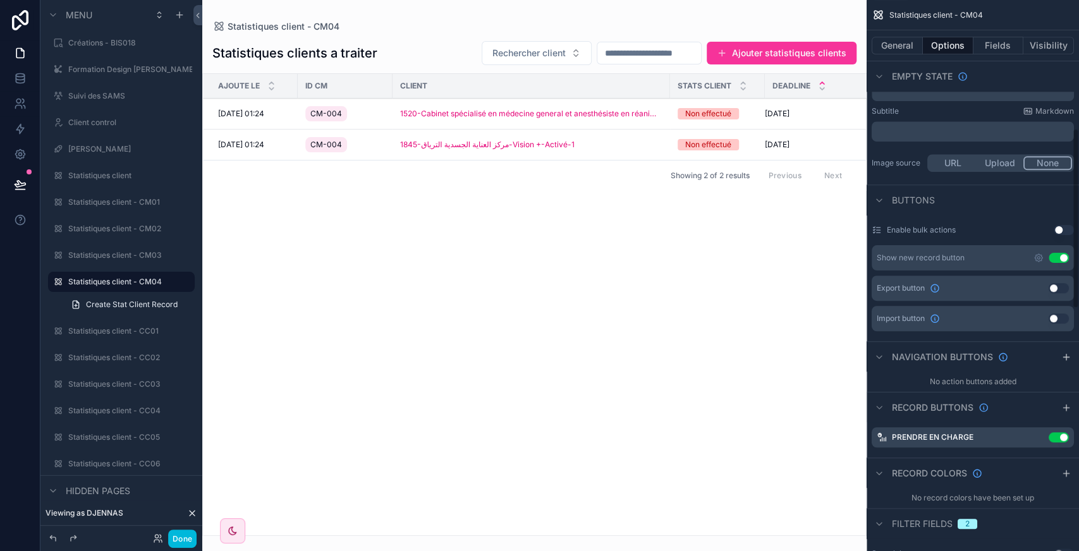
scroll to position [0, 0]
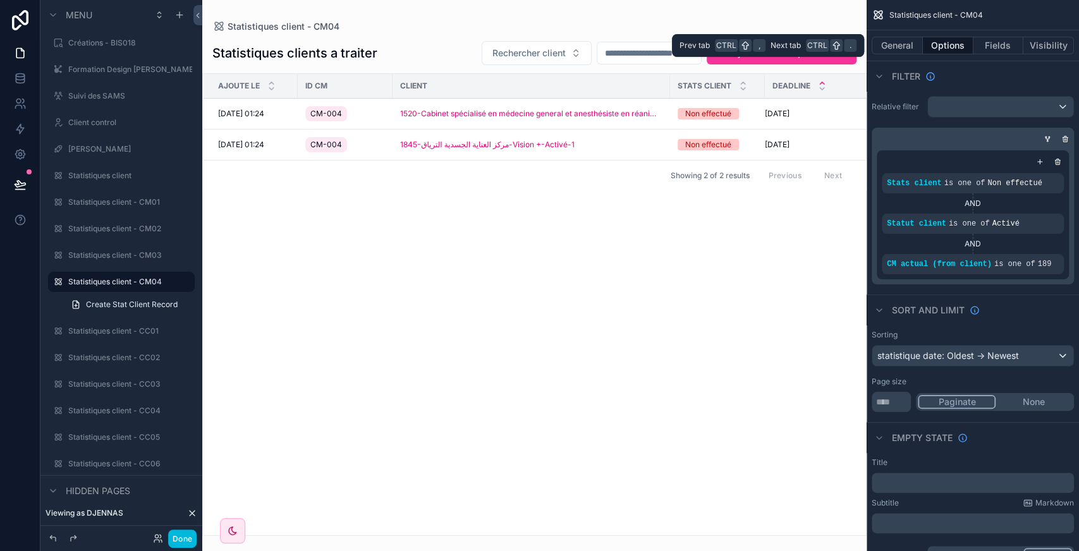
click at [999, 42] on button "Fields" at bounding box center [998, 46] width 51 height 18
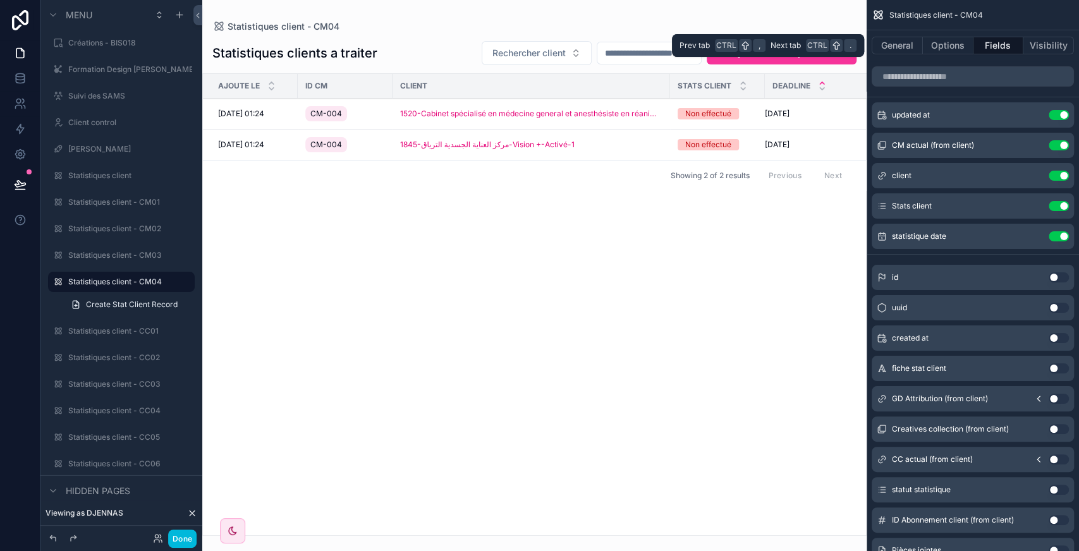
click at [939, 44] on button "Options" at bounding box center [947, 46] width 51 height 18
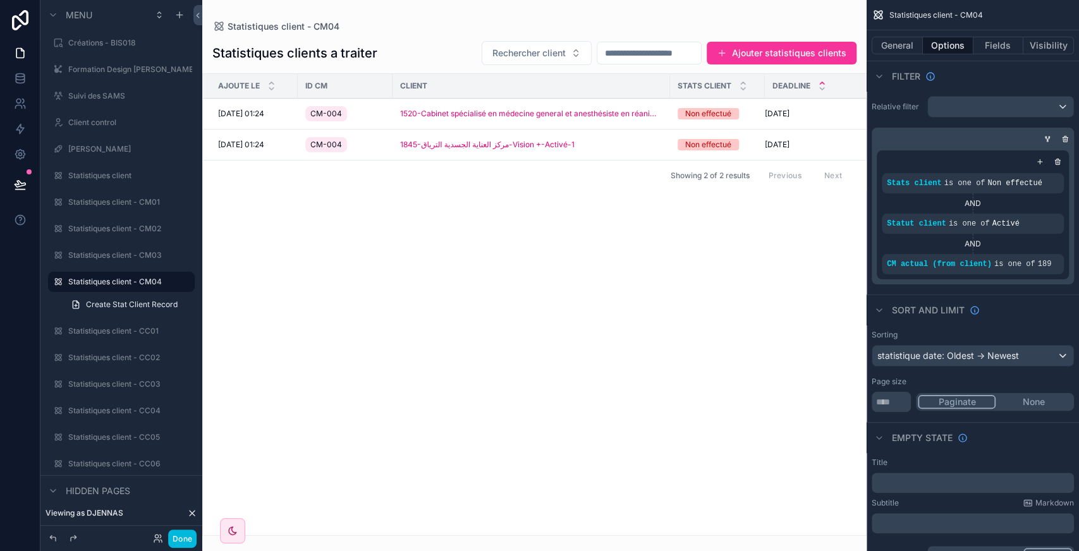
click at [768, 51] on div "scrollable content" at bounding box center [534, 275] width 664 height 551
click at [768, 51] on button "Ajouter statistiques clients" at bounding box center [781, 53] width 150 height 23
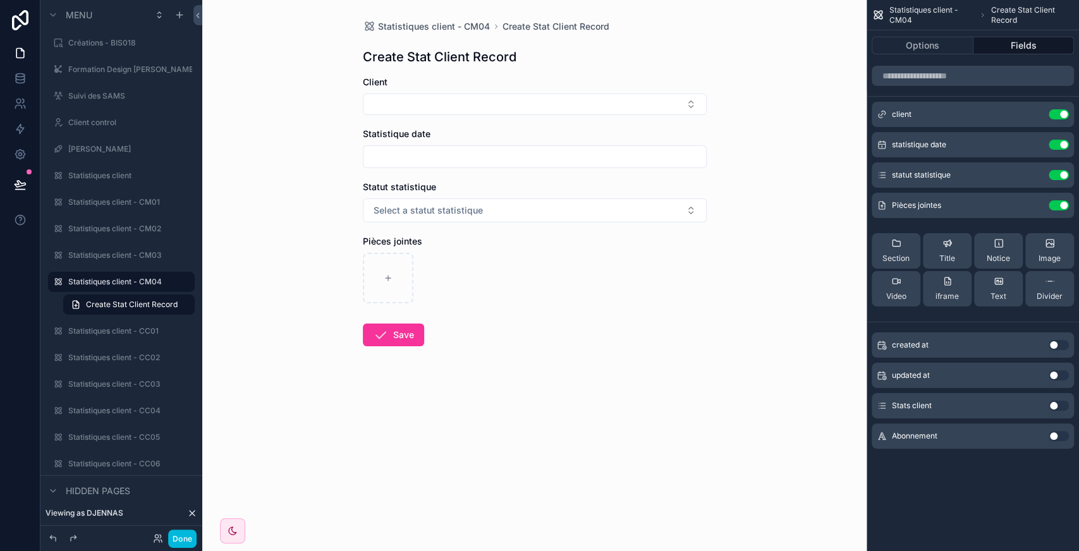
click at [1054, 144] on button "Use setting" at bounding box center [1058, 145] width 20 height 10
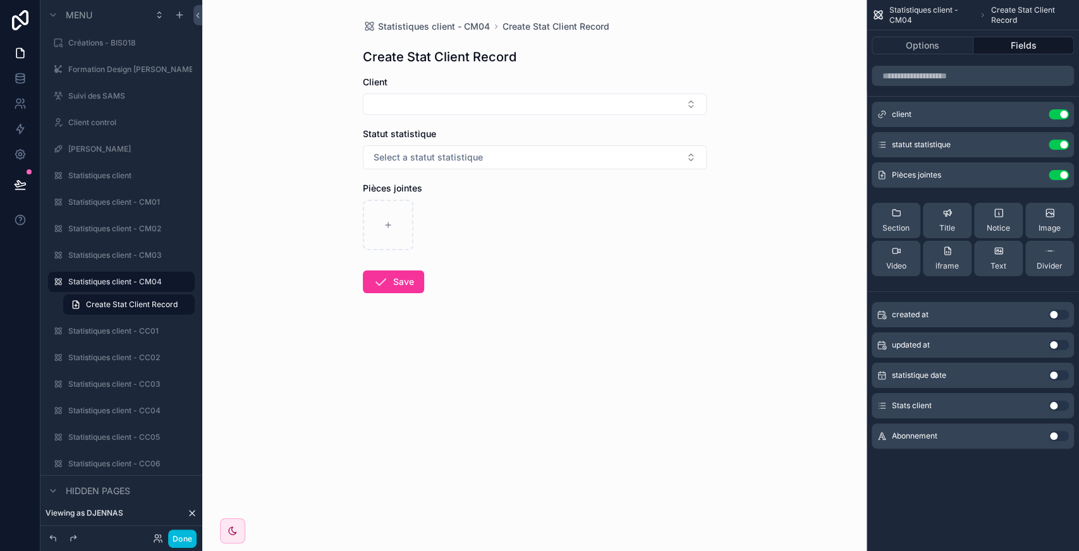
click at [1054, 144] on button "Use setting" at bounding box center [1058, 145] width 20 height 10
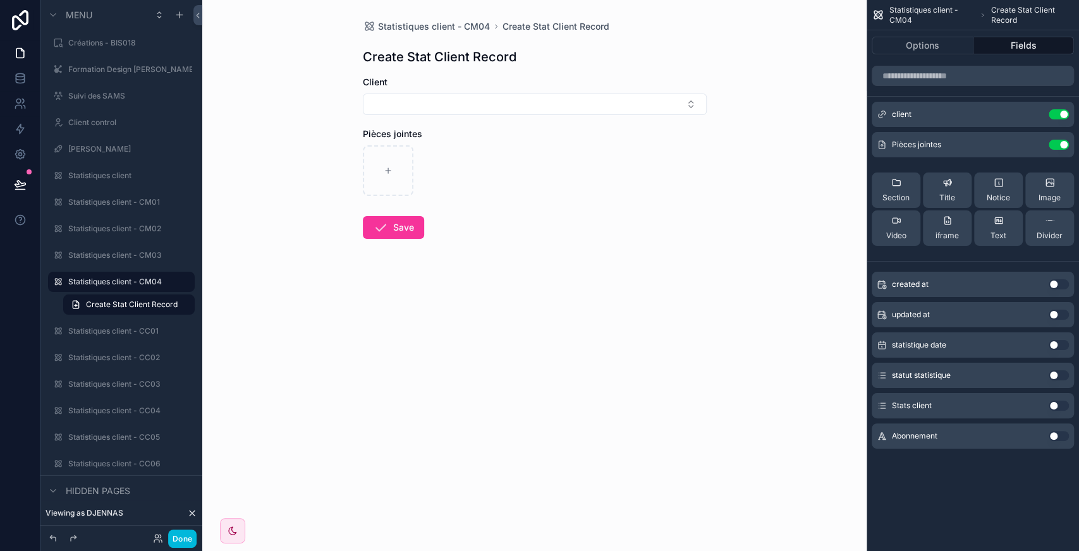
click at [1054, 144] on button "Use setting" at bounding box center [1058, 145] width 20 height 10
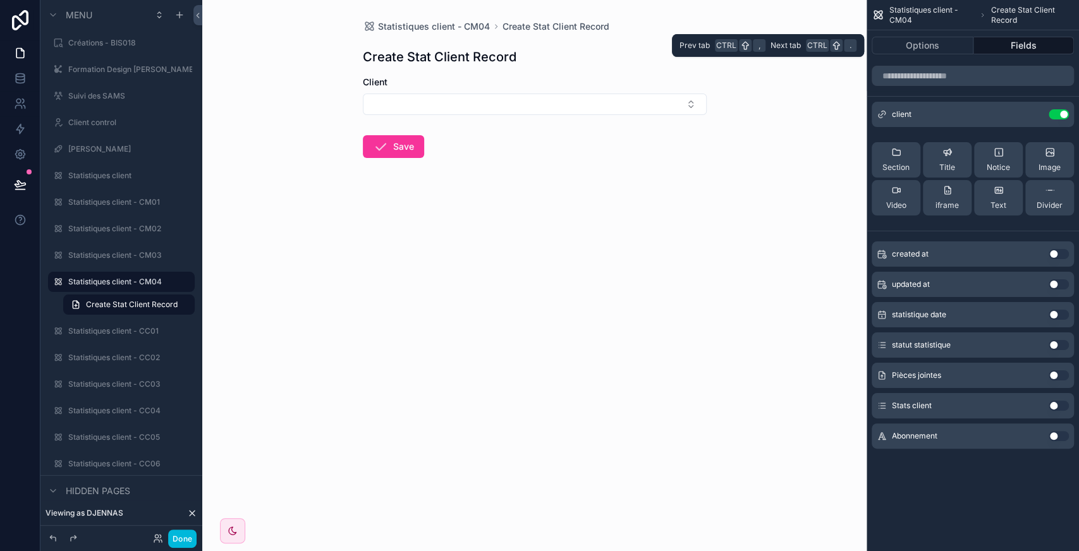
click at [909, 48] on button "Options" at bounding box center [922, 46] width 102 height 18
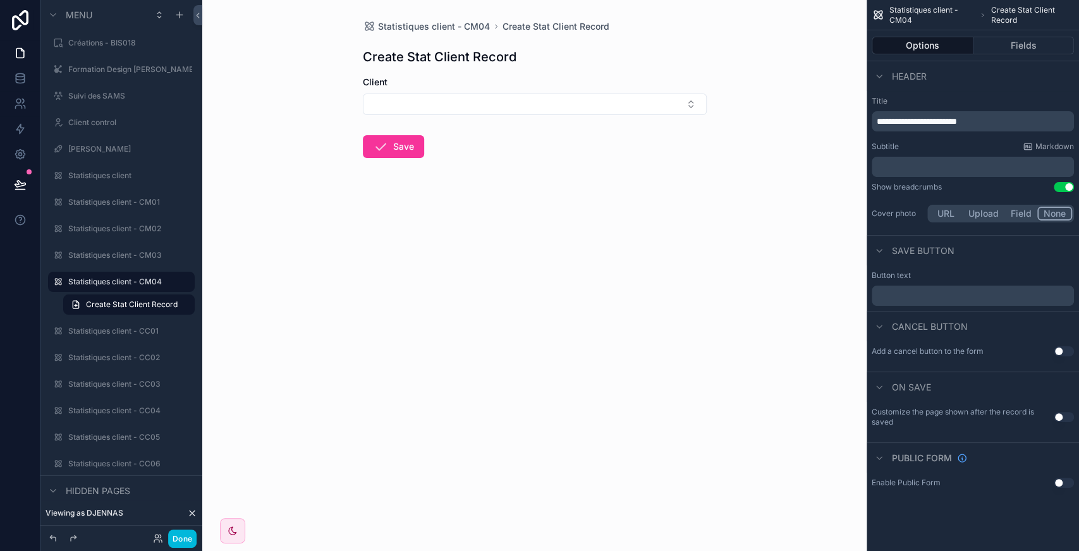
click at [934, 121] on span "**********" at bounding box center [916, 121] width 80 height 9
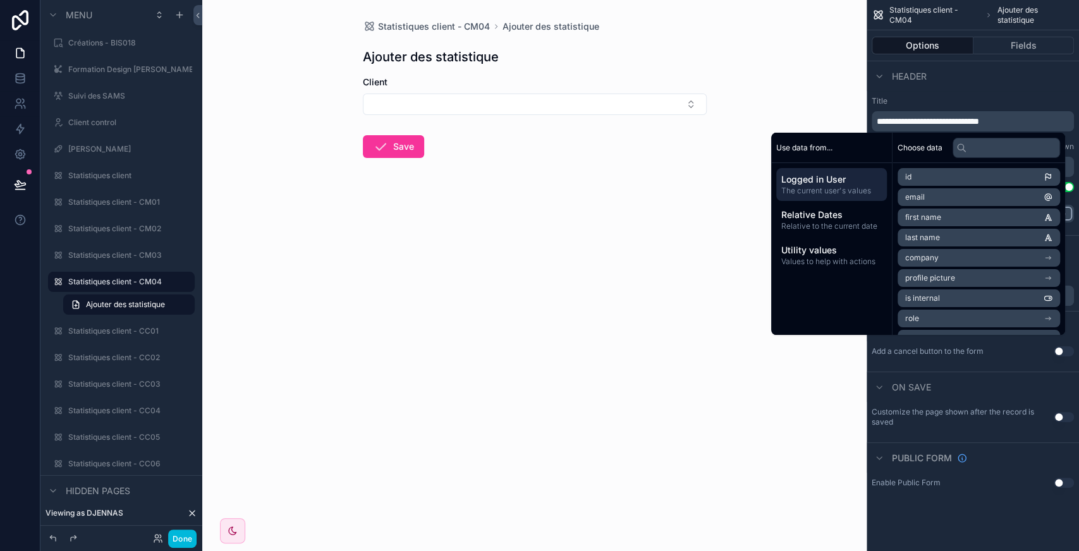
click at [1002, 87] on div "Header" at bounding box center [972, 76] width 212 height 30
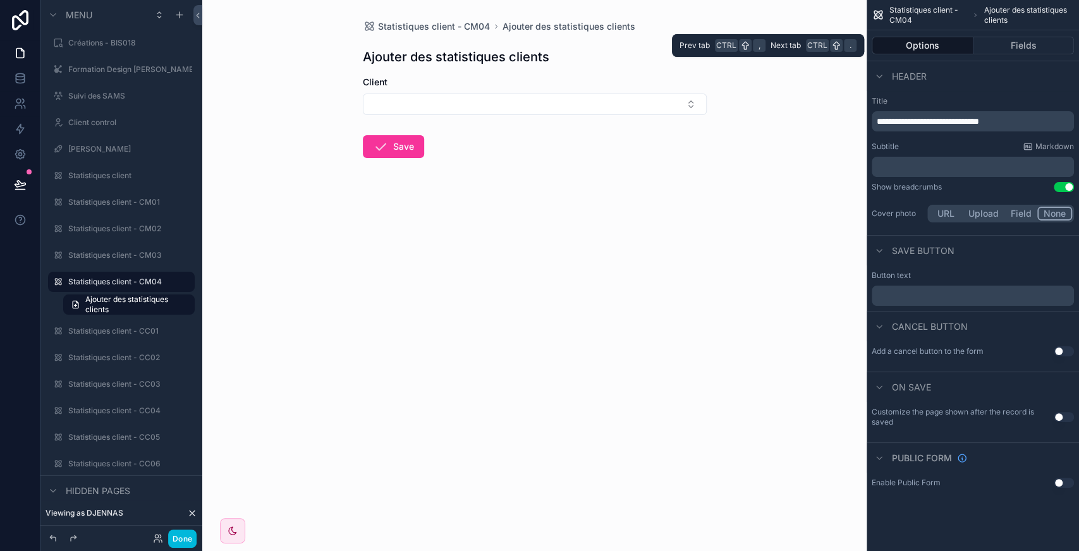
click at [1017, 44] on button "Fields" at bounding box center [1023, 46] width 101 height 18
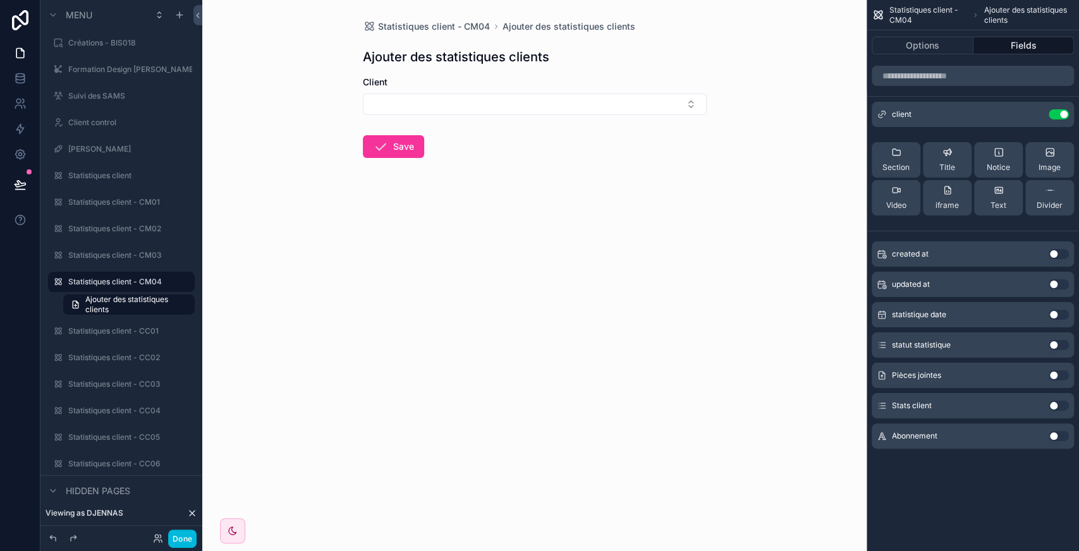
click at [0, 0] on icon "scrollable content" at bounding box center [0, 0] width 0 height 0
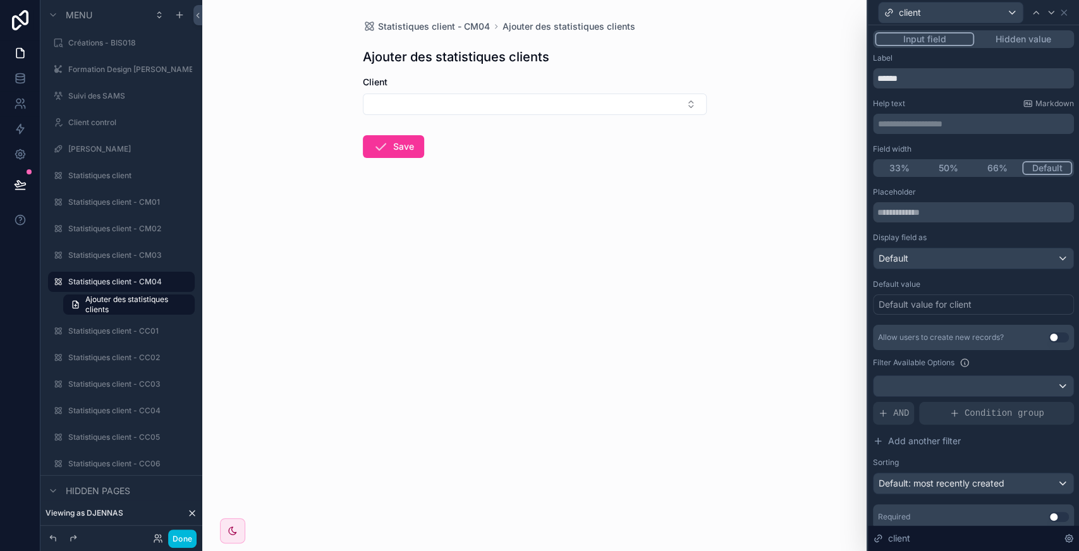
scroll to position [43, 0]
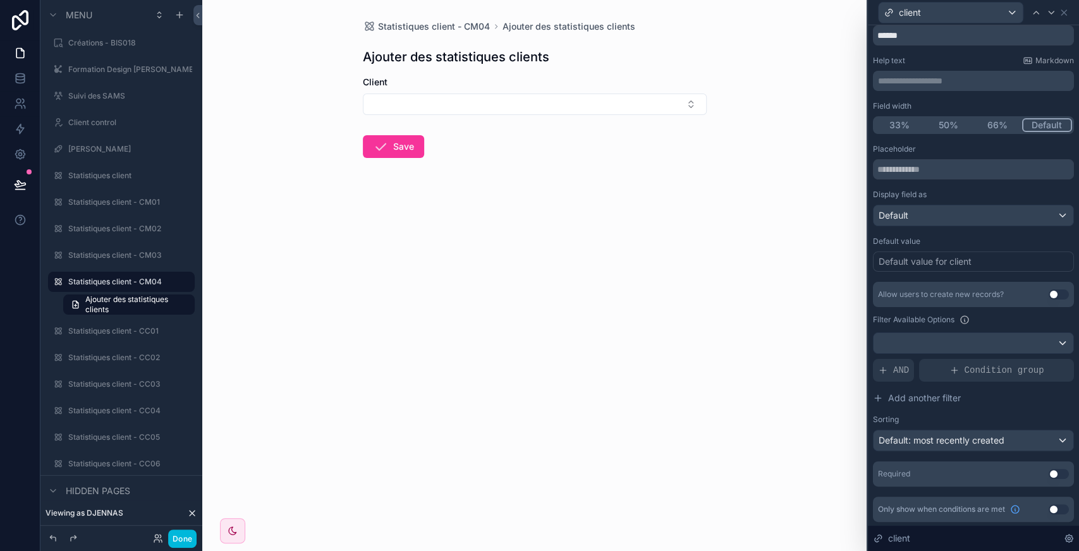
click at [1048, 474] on button "Use setting" at bounding box center [1058, 474] width 20 height 10
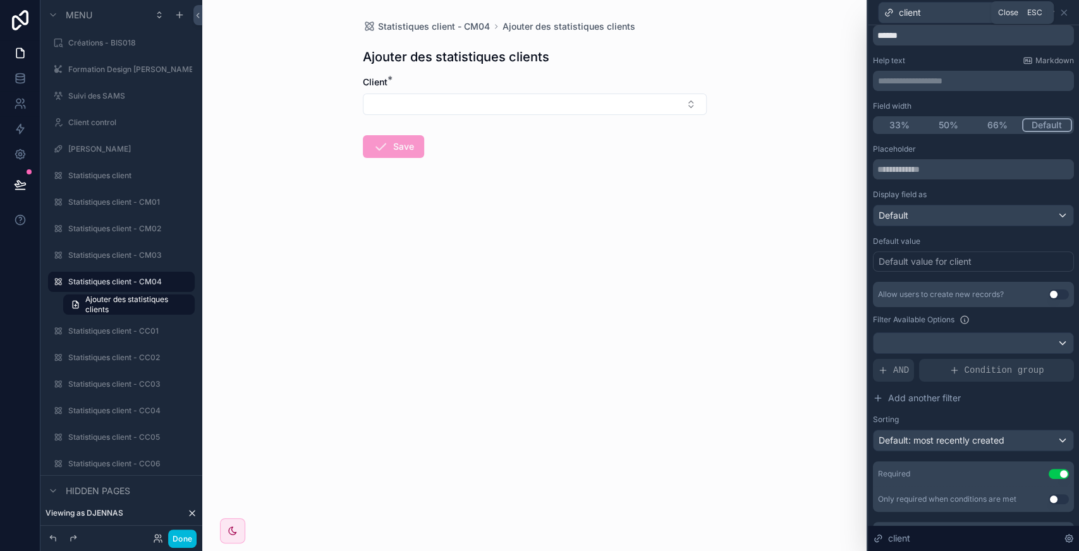
click at [1063, 13] on icon at bounding box center [1063, 12] width 5 height 5
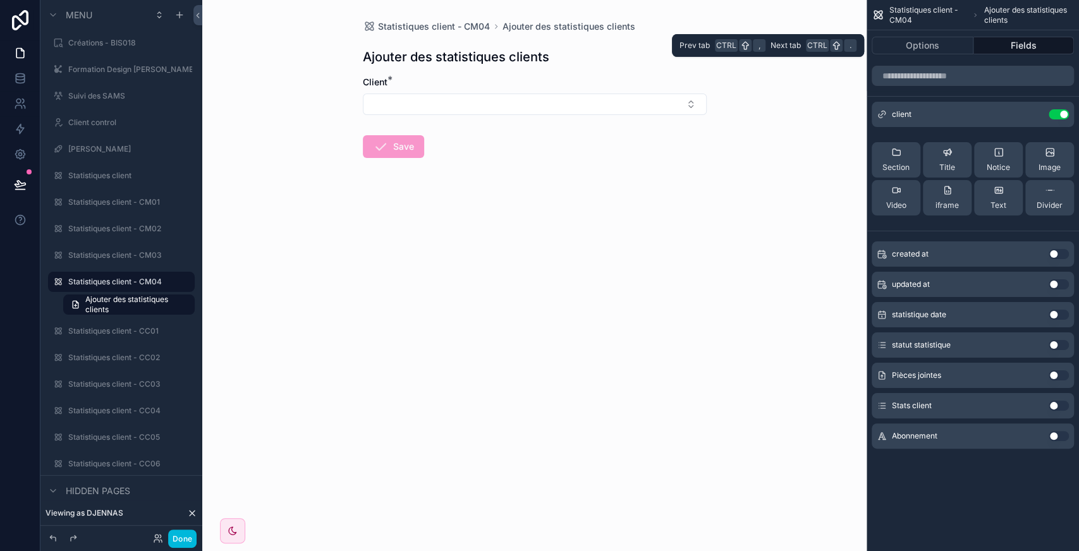
click at [928, 45] on button "Options" at bounding box center [922, 46] width 102 height 18
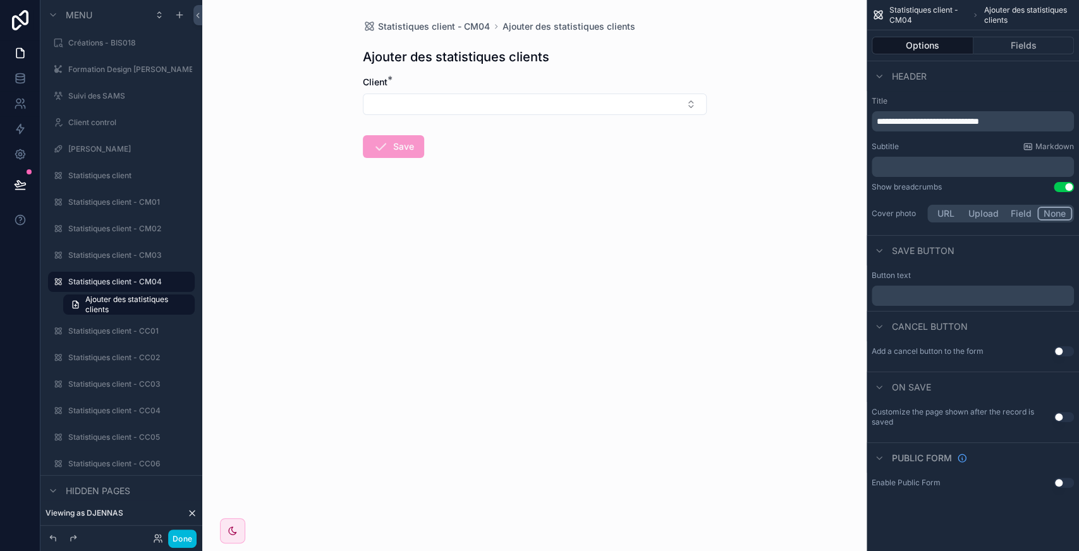
click at [1064, 418] on button "Use setting" at bounding box center [1063, 417] width 20 height 10
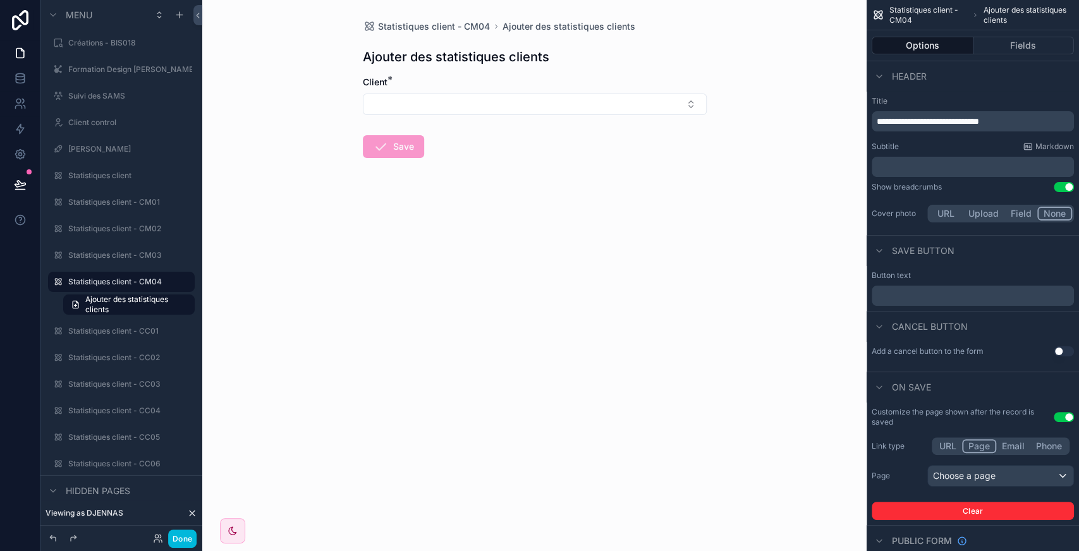
click at [1064, 418] on button "Use setting" at bounding box center [1063, 417] width 20 height 10
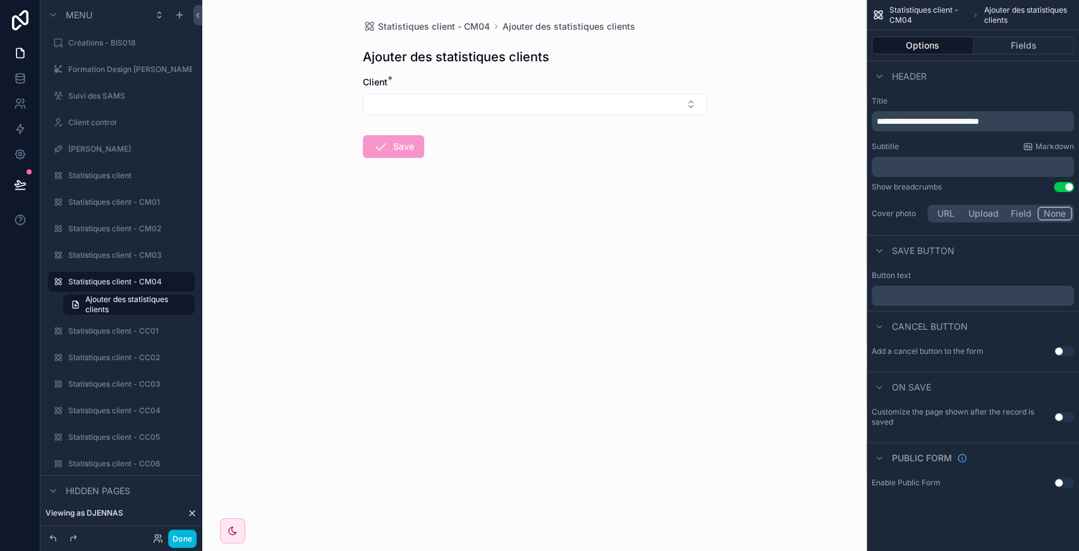
click at [928, 292] on p "﻿" at bounding box center [973, 296] width 195 height 10
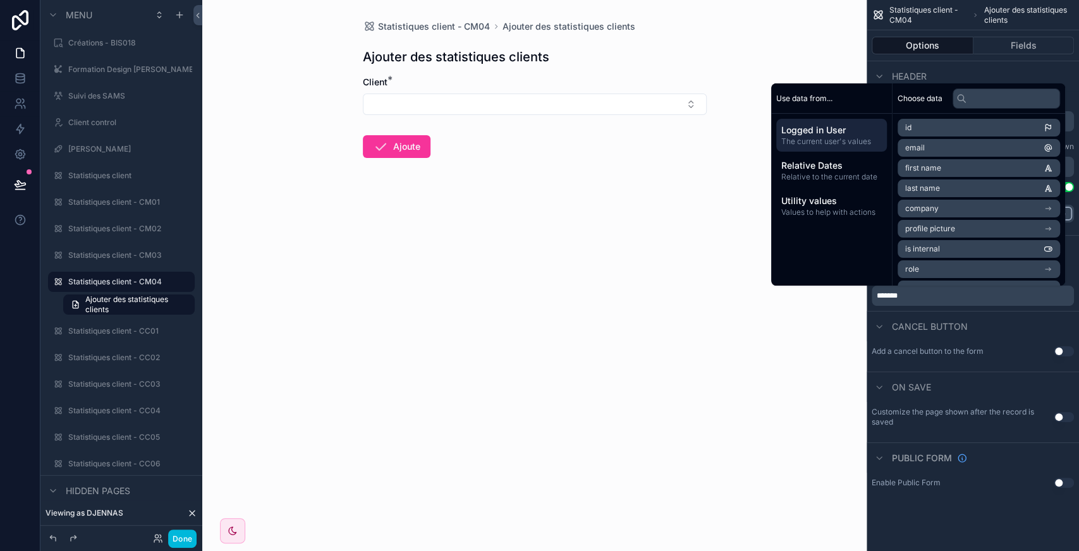
click at [1062, 421] on button "Use setting" at bounding box center [1063, 417] width 20 height 10
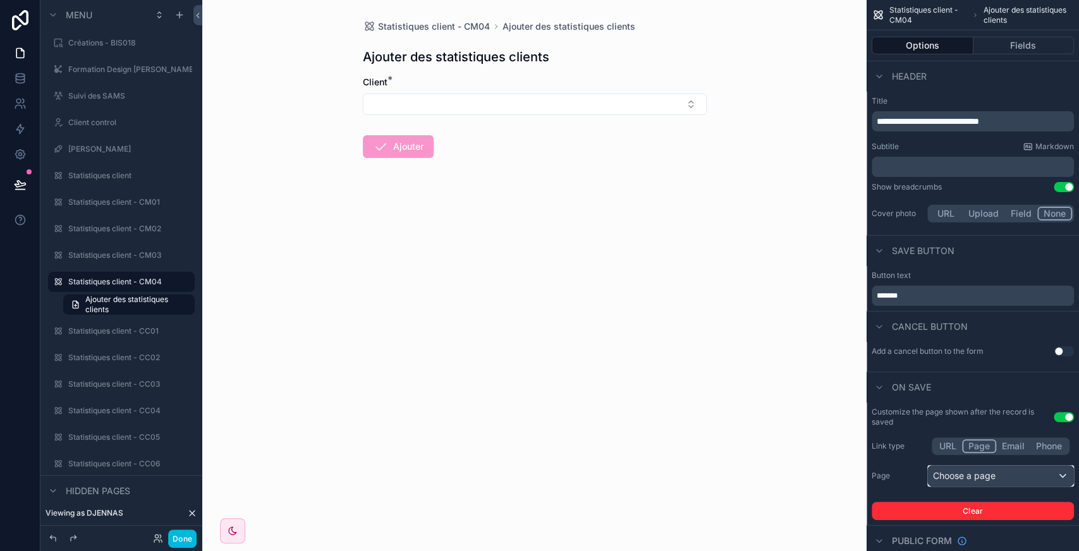
click at [959, 478] on div "Choose a page" at bounding box center [1000, 476] width 145 height 20
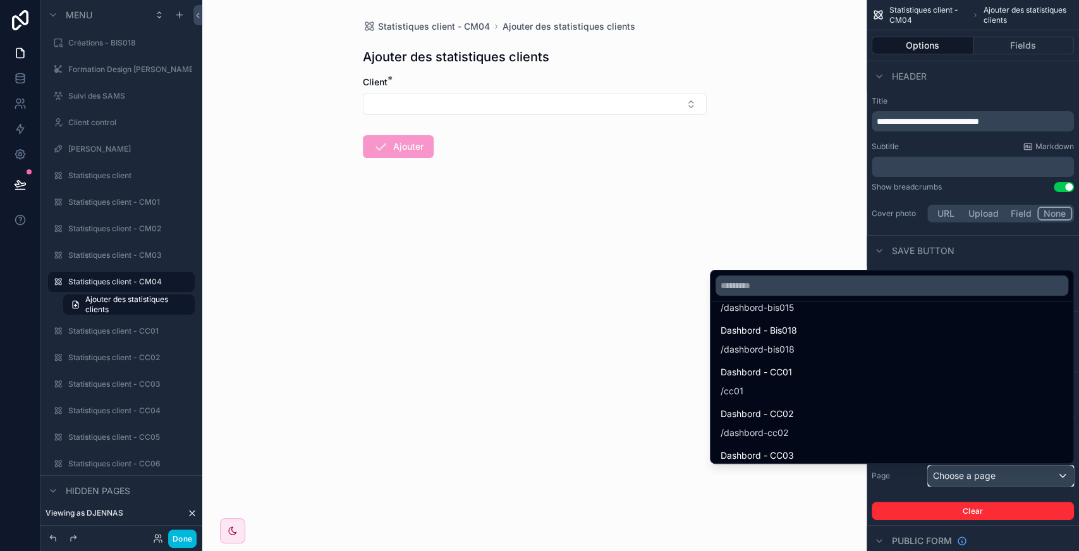
scroll to position [0, 0]
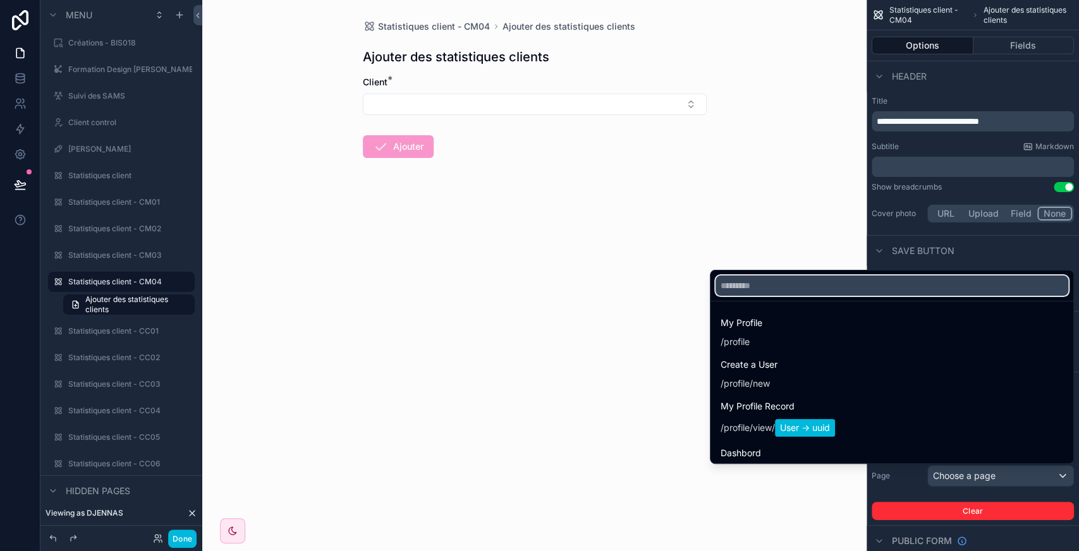
click at [802, 286] on input "text" at bounding box center [891, 285] width 353 height 20
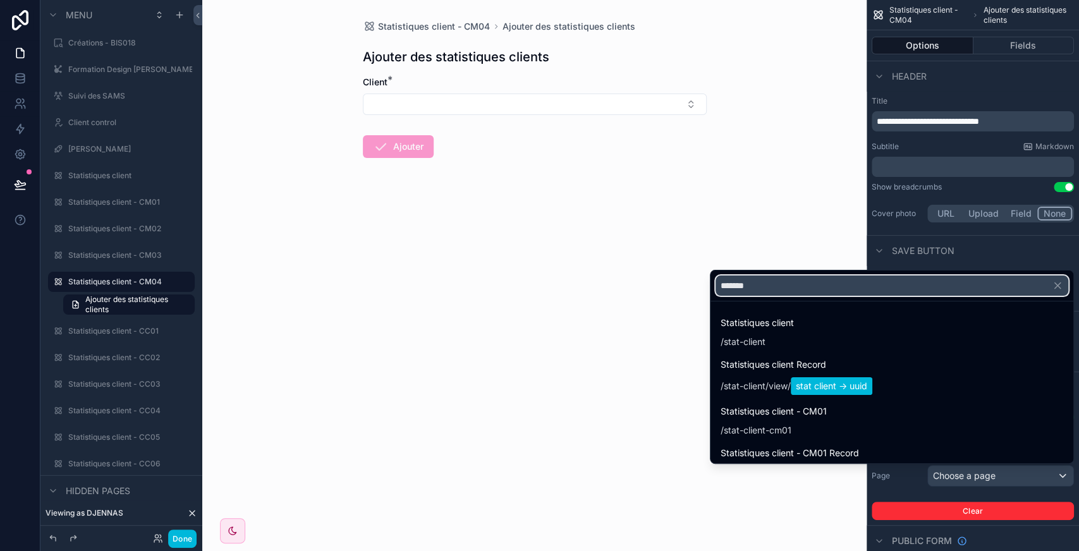
type input "*******"
click at [762, 182] on div "Statistiques client - CM04 Ajouter des statistiques clients Ajouter des statist…" at bounding box center [534, 275] width 664 height 551
click at [808, 254] on div "Statistiques client - CM04 Ajouter des statistiques clients Ajouter des statist…" at bounding box center [534, 275] width 664 height 551
click at [775, 224] on div "Statistiques client - CM04 Ajouter des statistiques clients Ajouter des statist…" at bounding box center [534, 275] width 664 height 551
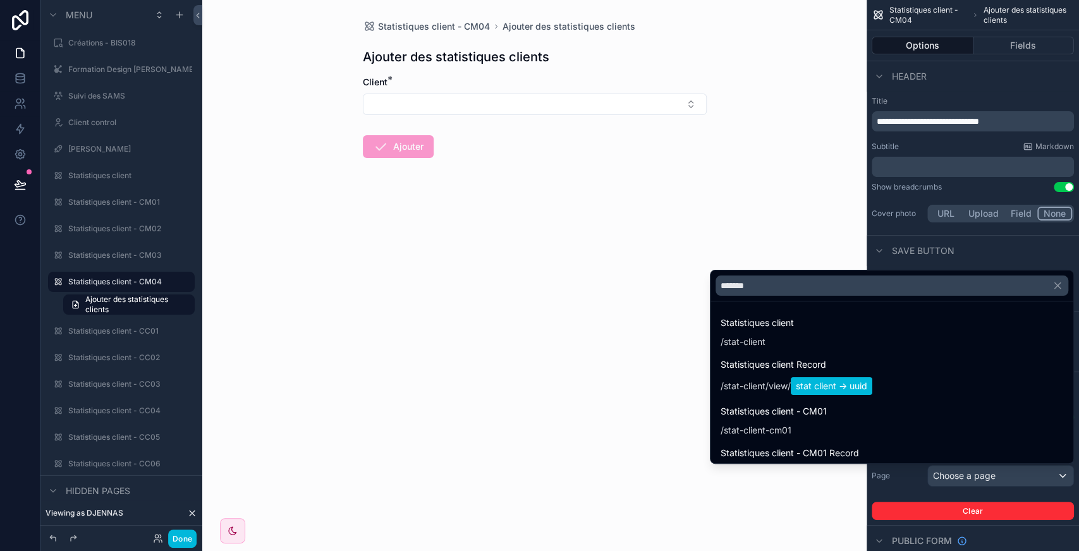
click at [775, 224] on div "Statistiques client - CM04 Ajouter des statistiques clients Ajouter des statist…" at bounding box center [534, 275] width 664 height 551
click at [1058, 287] on icon "button" at bounding box center [1058, 286] width 6 height 6
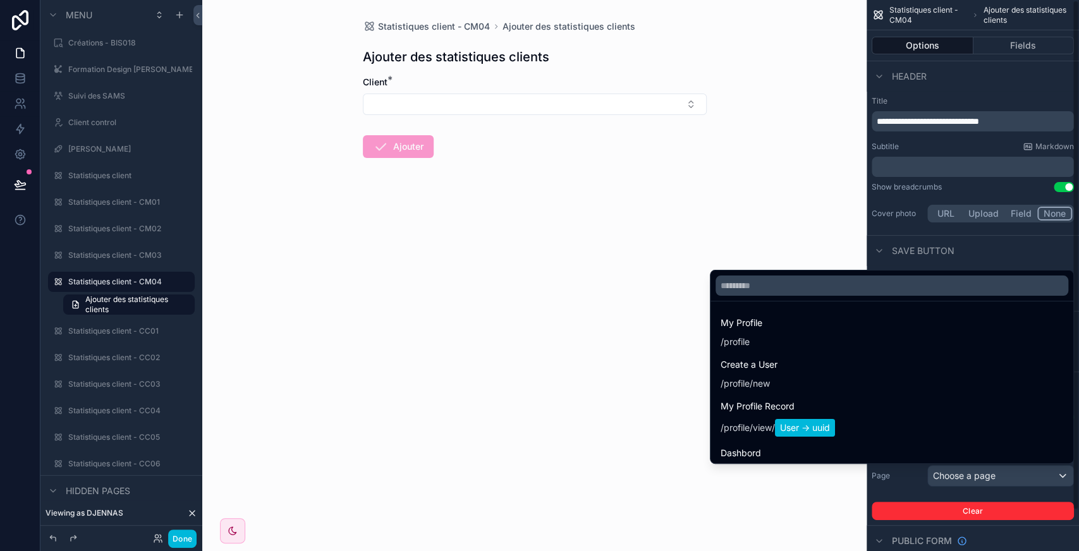
click at [1053, 246] on div "scrollable content" at bounding box center [539, 275] width 1079 height 551
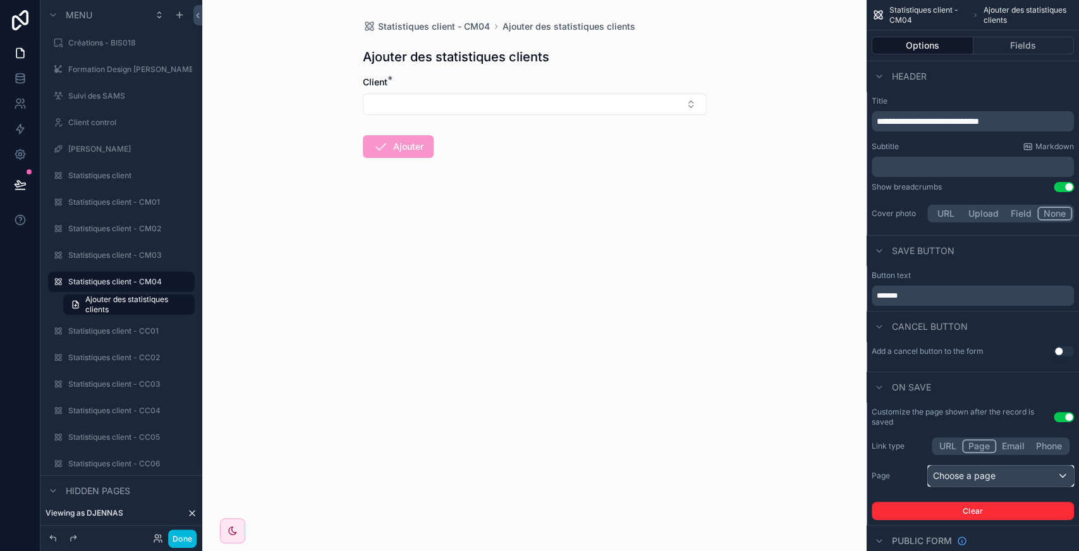
click at [1040, 478] on div "Choose a page" at bounding box center [1000, 476] width 145 height 20
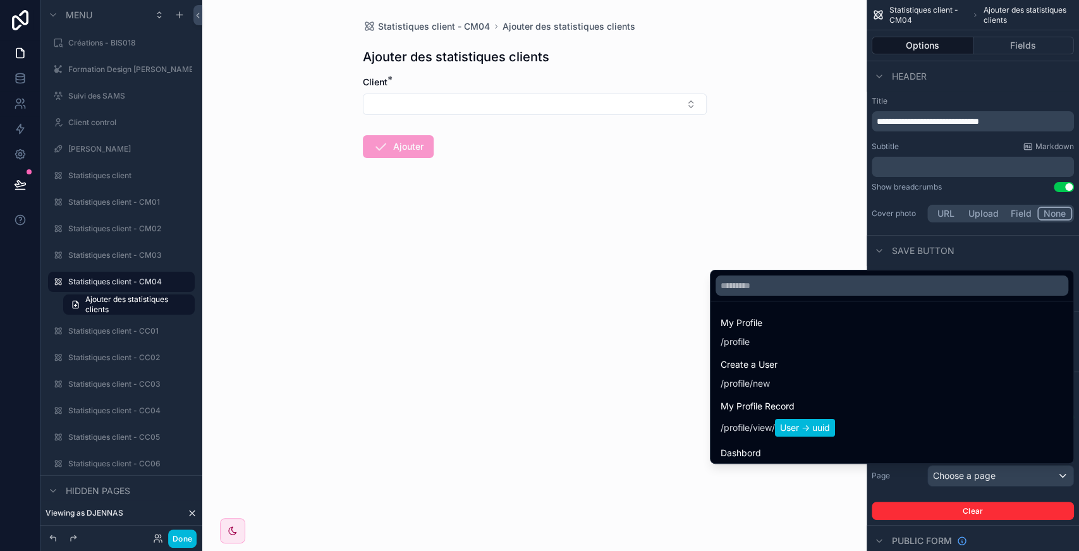
click at [1040, 478] on div "scrollable content" at bounding box center [539, 275] width 1079 height 551
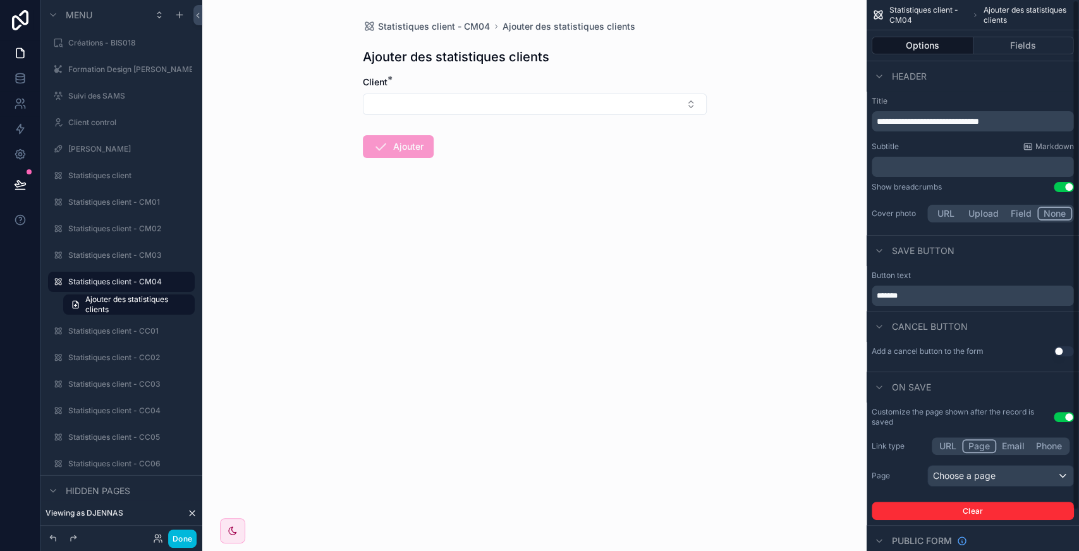
click at [1064, 415] on button "Use setting" at bounding box center [1063, 417] width 20 height 10
